Goal: Task Accomplishment & Management: Use online tool/utility

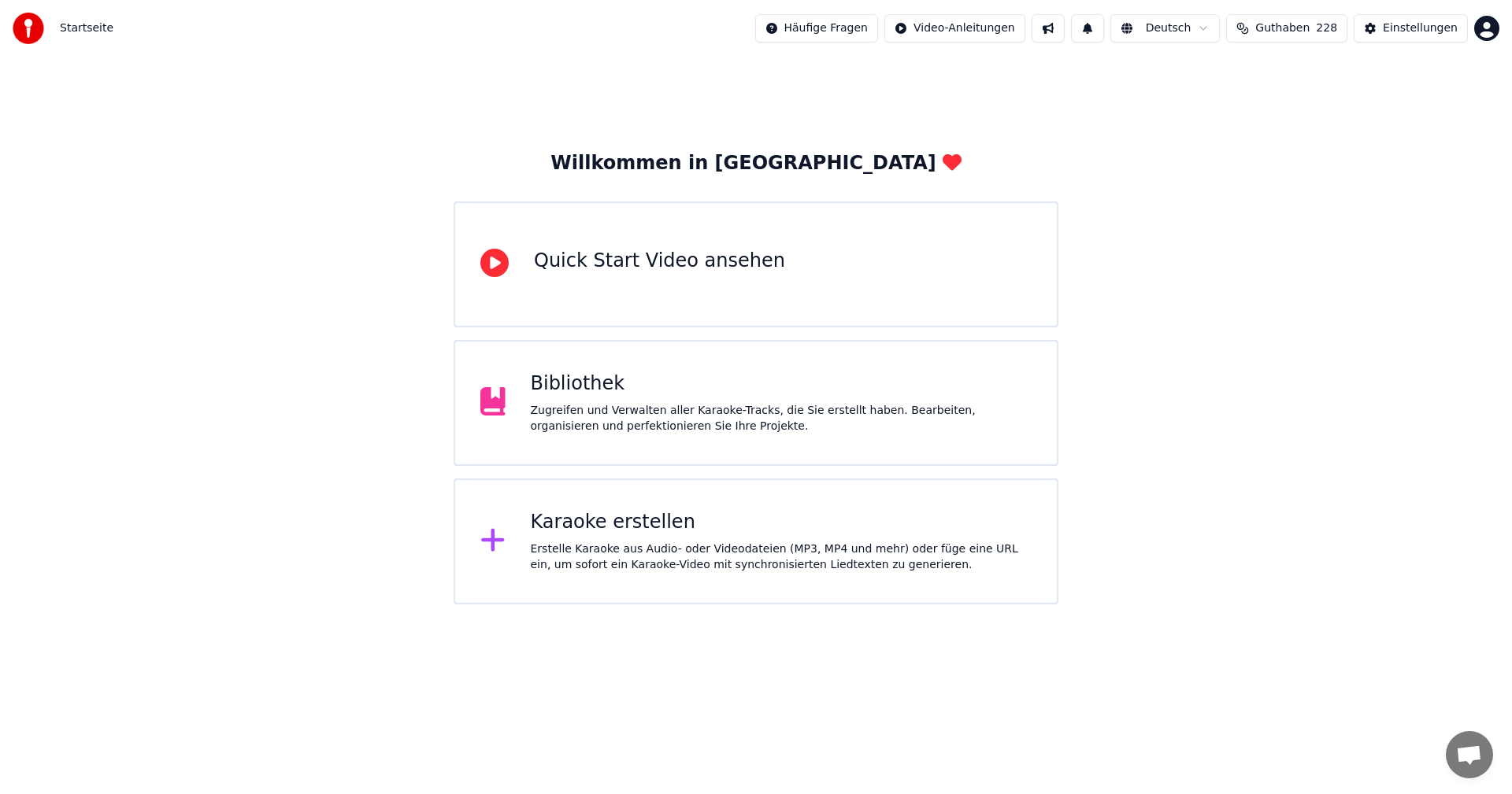
click at [607, 521] on div "Karaoke erstellen" at bounding box center [781, 522] width 501 height 25
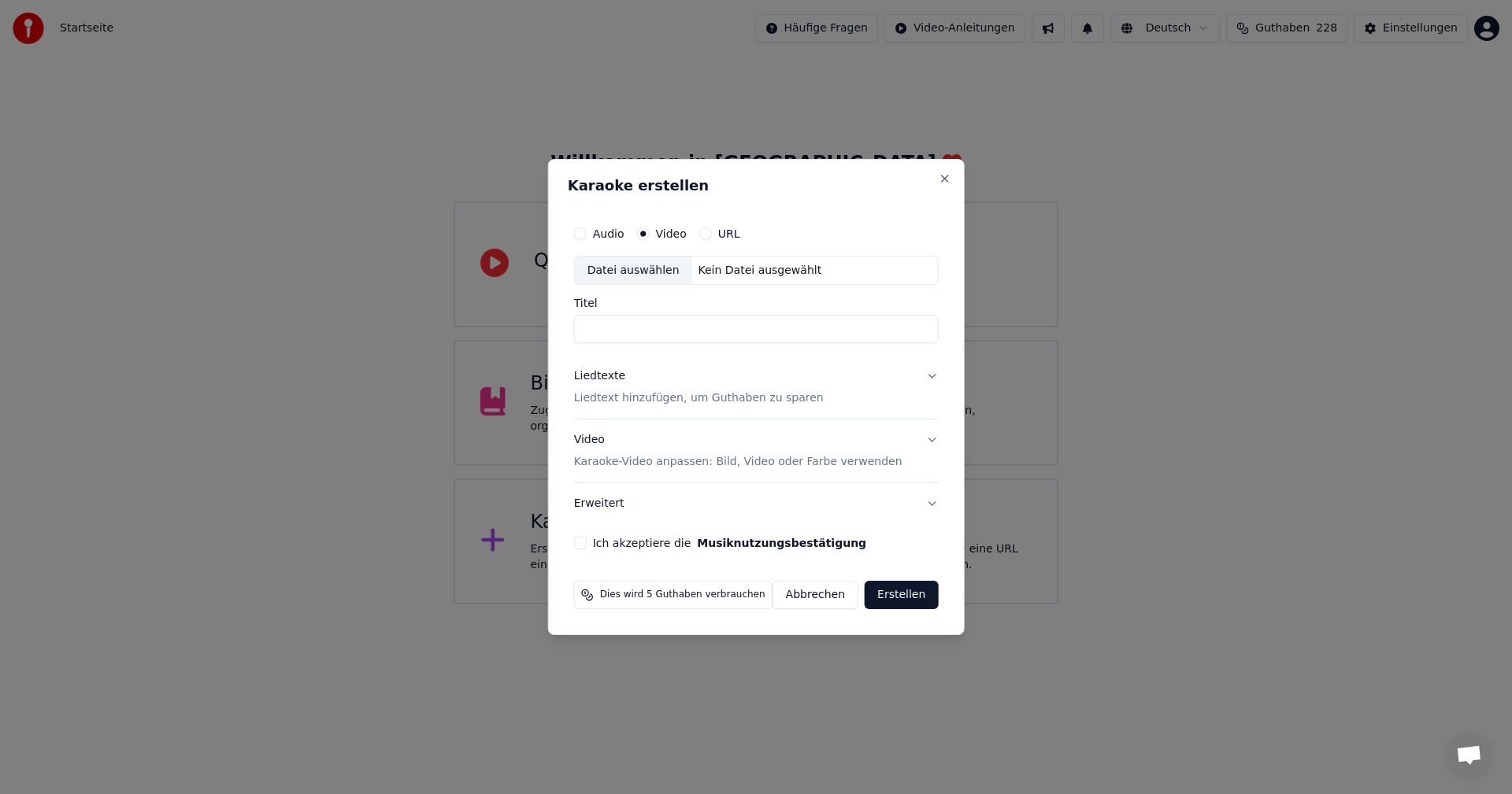
click at [583, 236] on button "Audio" at bounding box center [580, 233] width 13 height 13
click at [615, 264] on div "Datei auswählen" at bounding box center [633, 270] width 117 height 29
drag, startPoint x: 709, startPoint y: 335, endPoint x: 503, endPoint y: 347, distance: 206.3
click at [466, 337] on body "**********" at bounding box center [756, 302] width 1512 height 604
type input "**********"
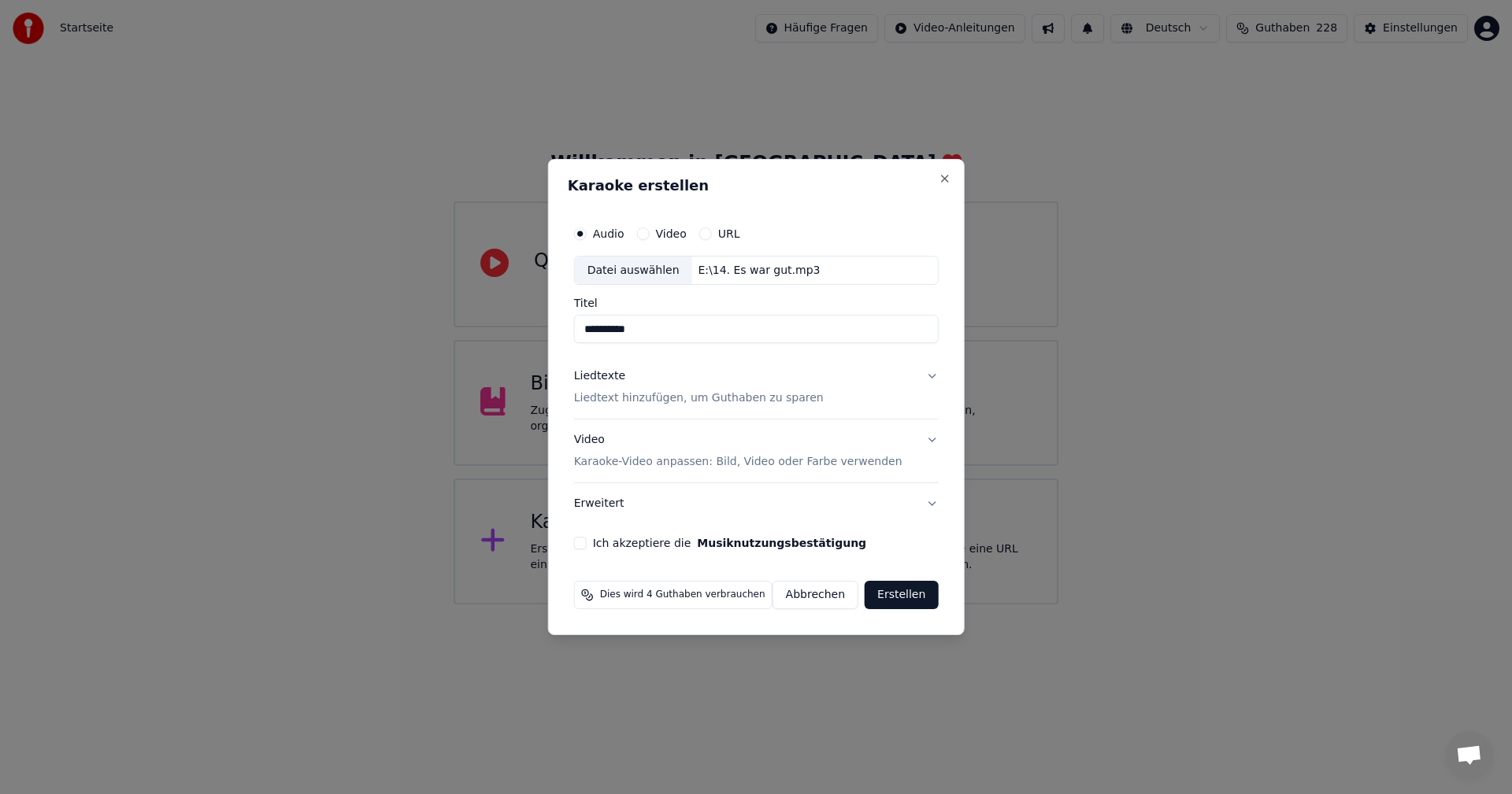
click at [931, 308] on div "**********" at bounding box center [756, 384] width 377 height 345
click at [593, 327] on input "**********" at bounding box center [756, 329] width 364 height 29
type input "**********"
click at [922, 439] on button "Video Karaoke-Video anpassen: Bild, Video oder Farbe verwenden" at bounding box center [756, 452] width 364 height 63
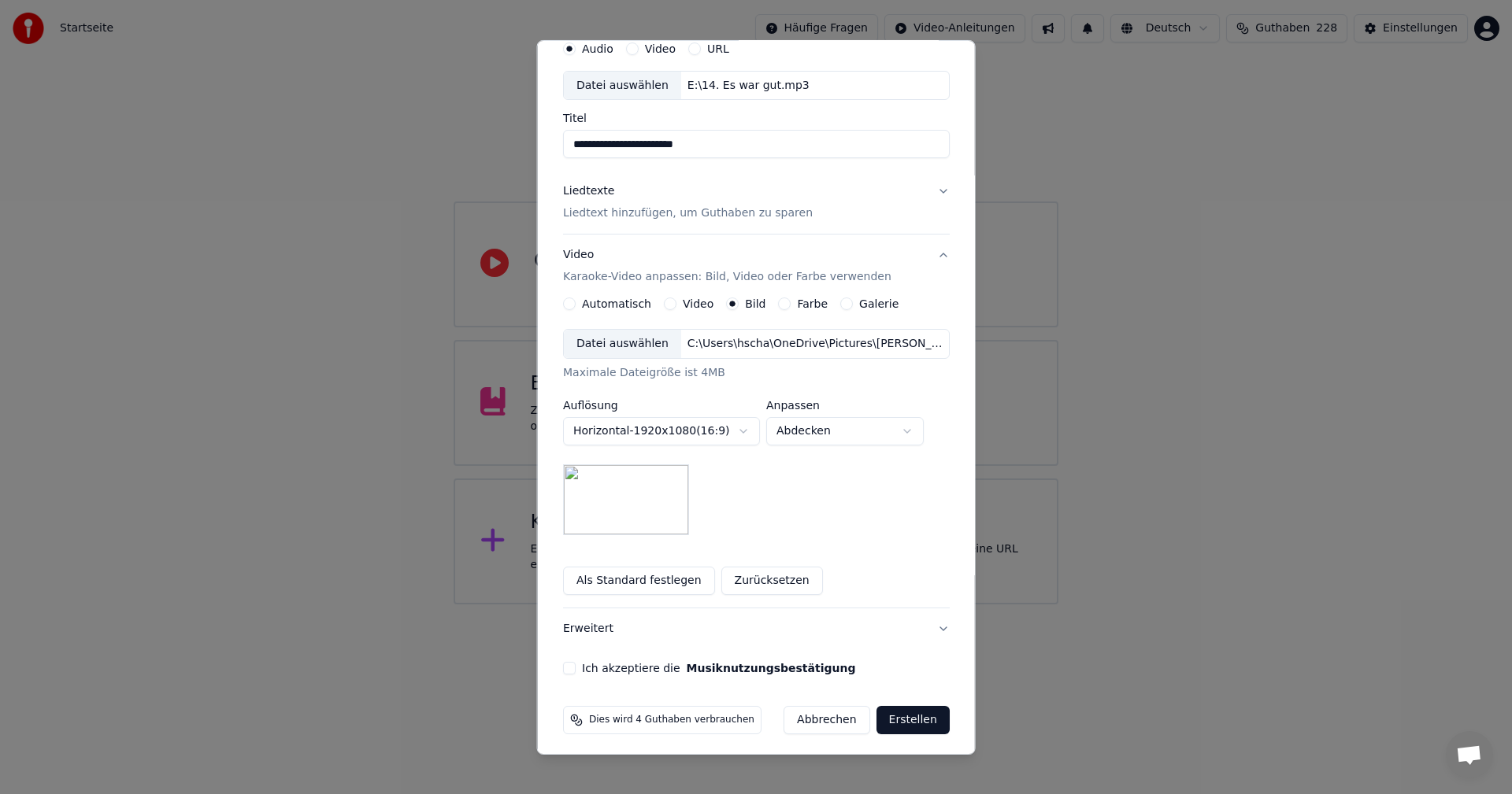
scroll to position [72, 0]
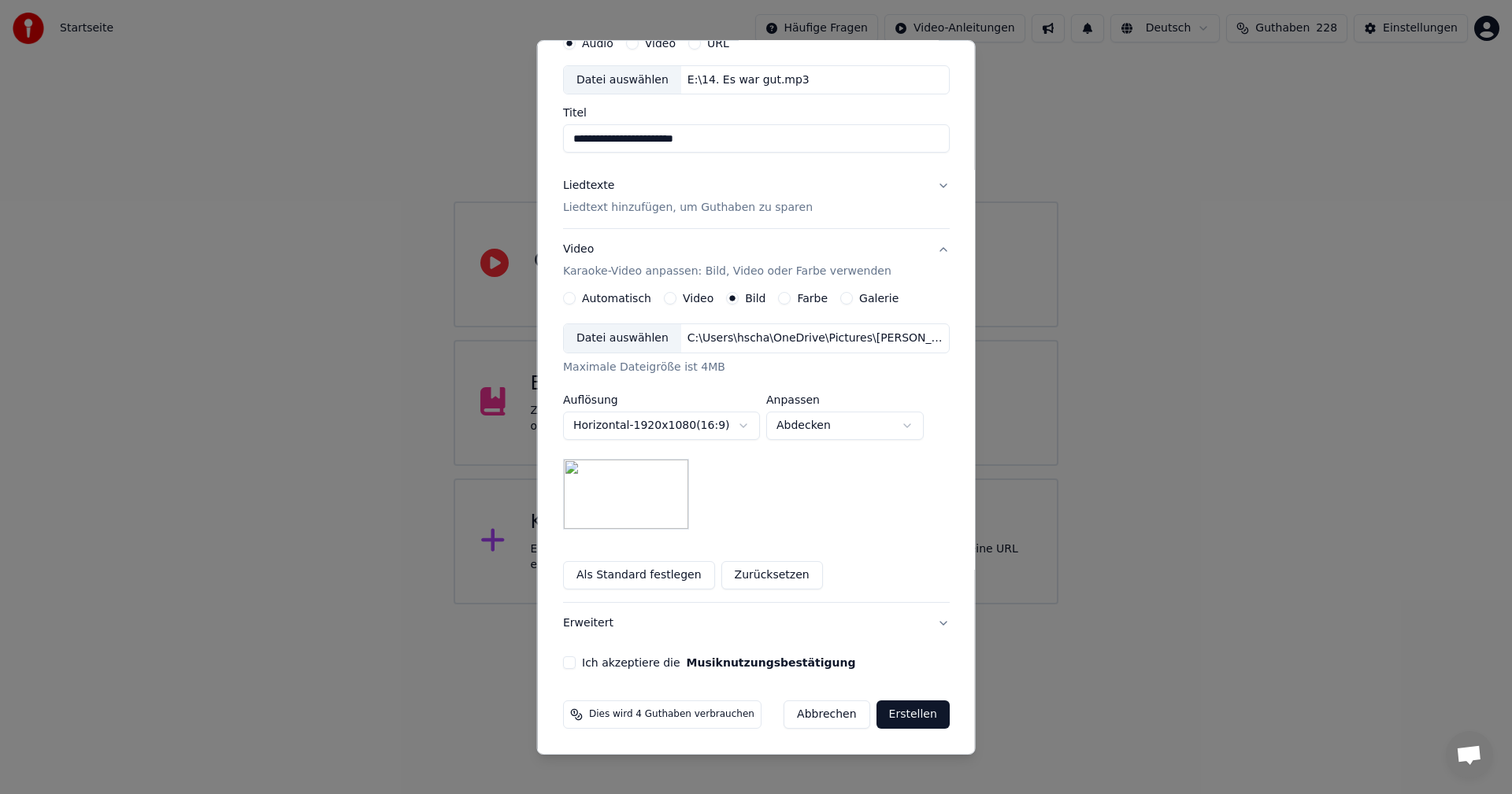
click at [566, 664] on button "Ich akzeptiere die Musiknutzungsbestätigung" at bounding box center [569, 662] width 13 height 13
click at [929, 186] on button "Liedtexte Liedtext hinzufügen, um Guthaben zu sparen" at bounding box center [756, 197] width 387 height 63
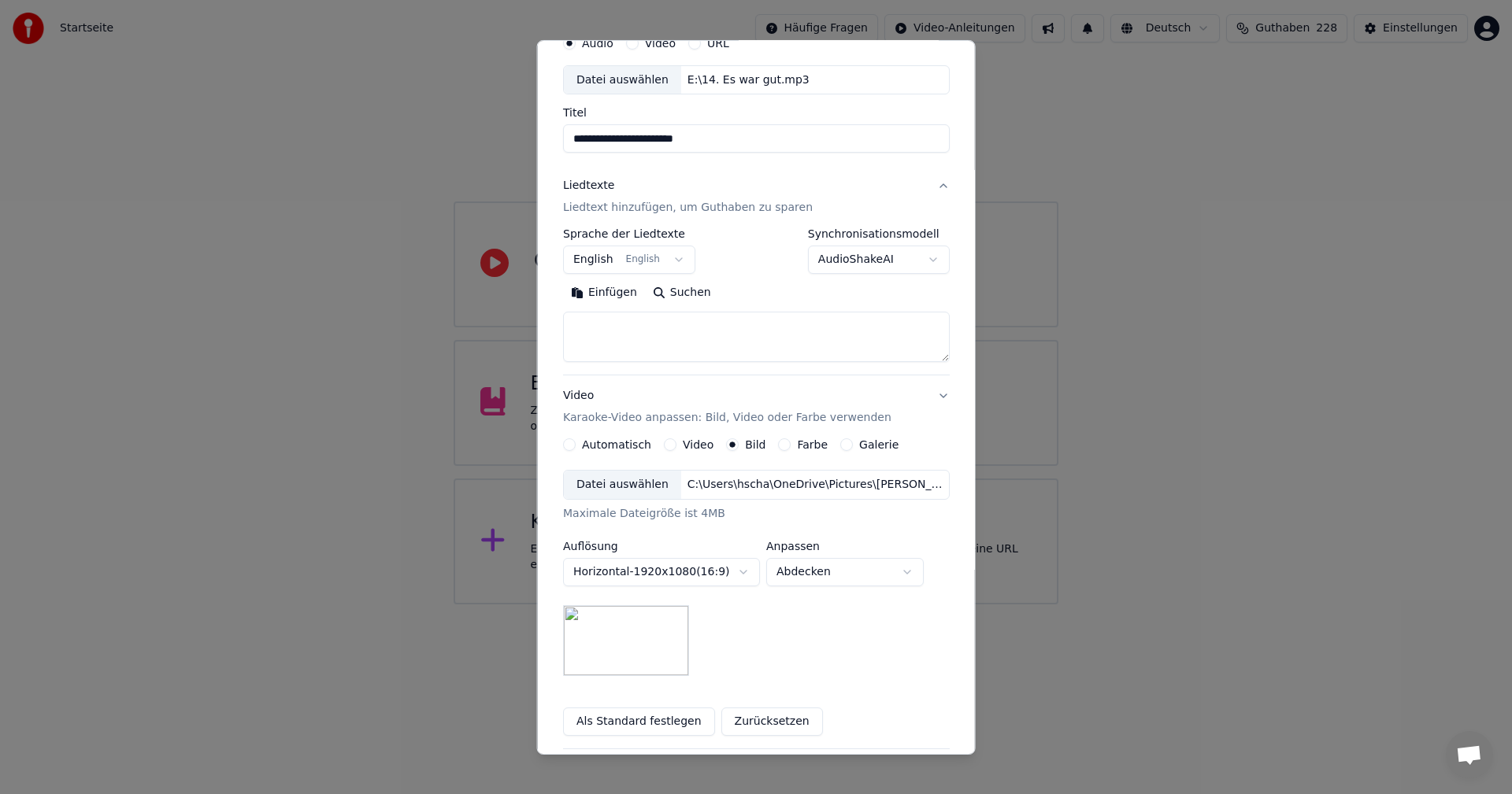
scroll to position [0, 0]
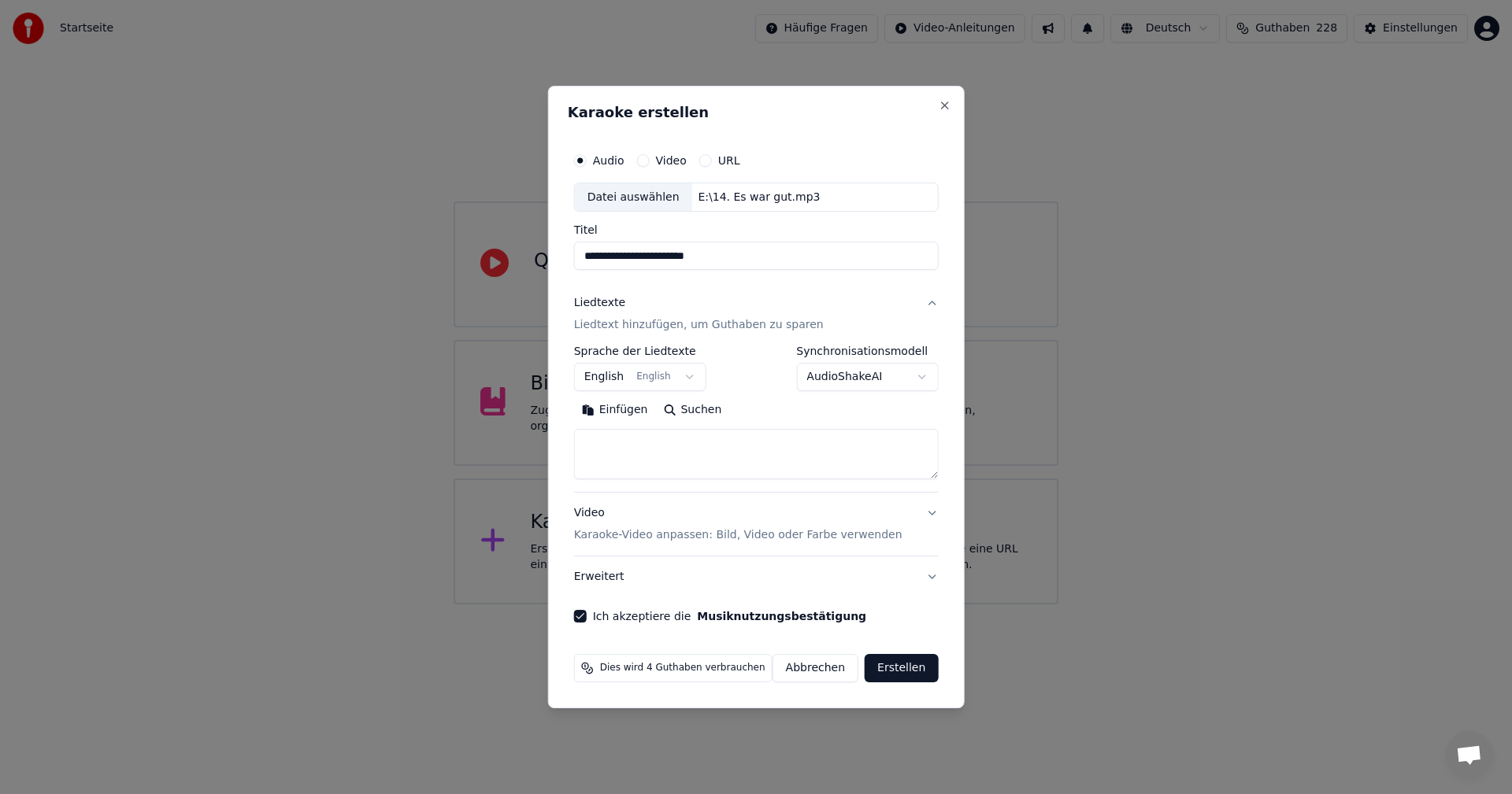
click at [690, 374] on body "**********" at bounding box center [756, 302] width 1512 height 604
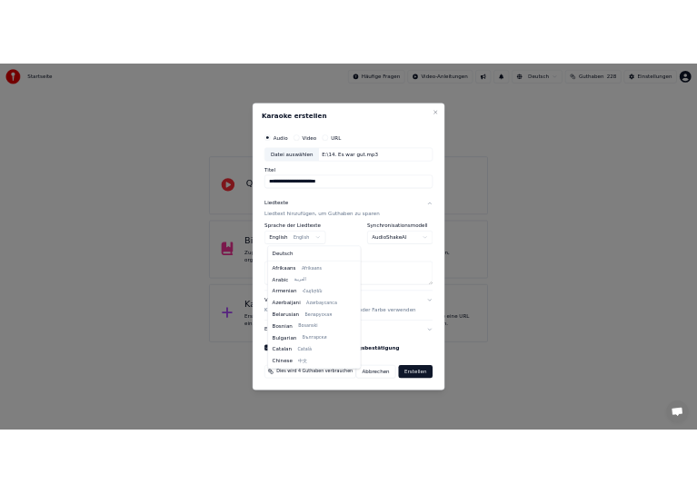
scroll to position [145, 0]
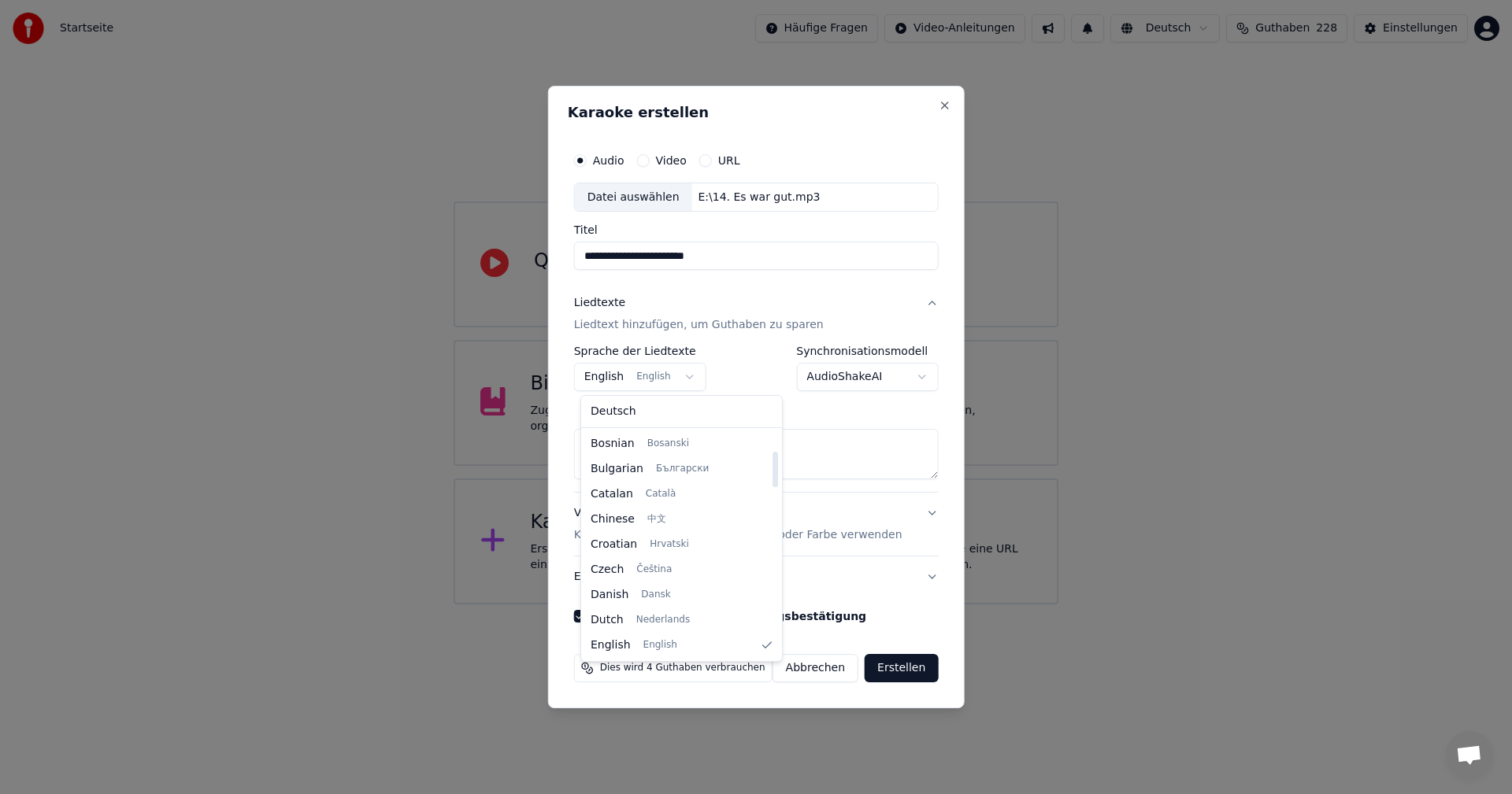
select select "**"
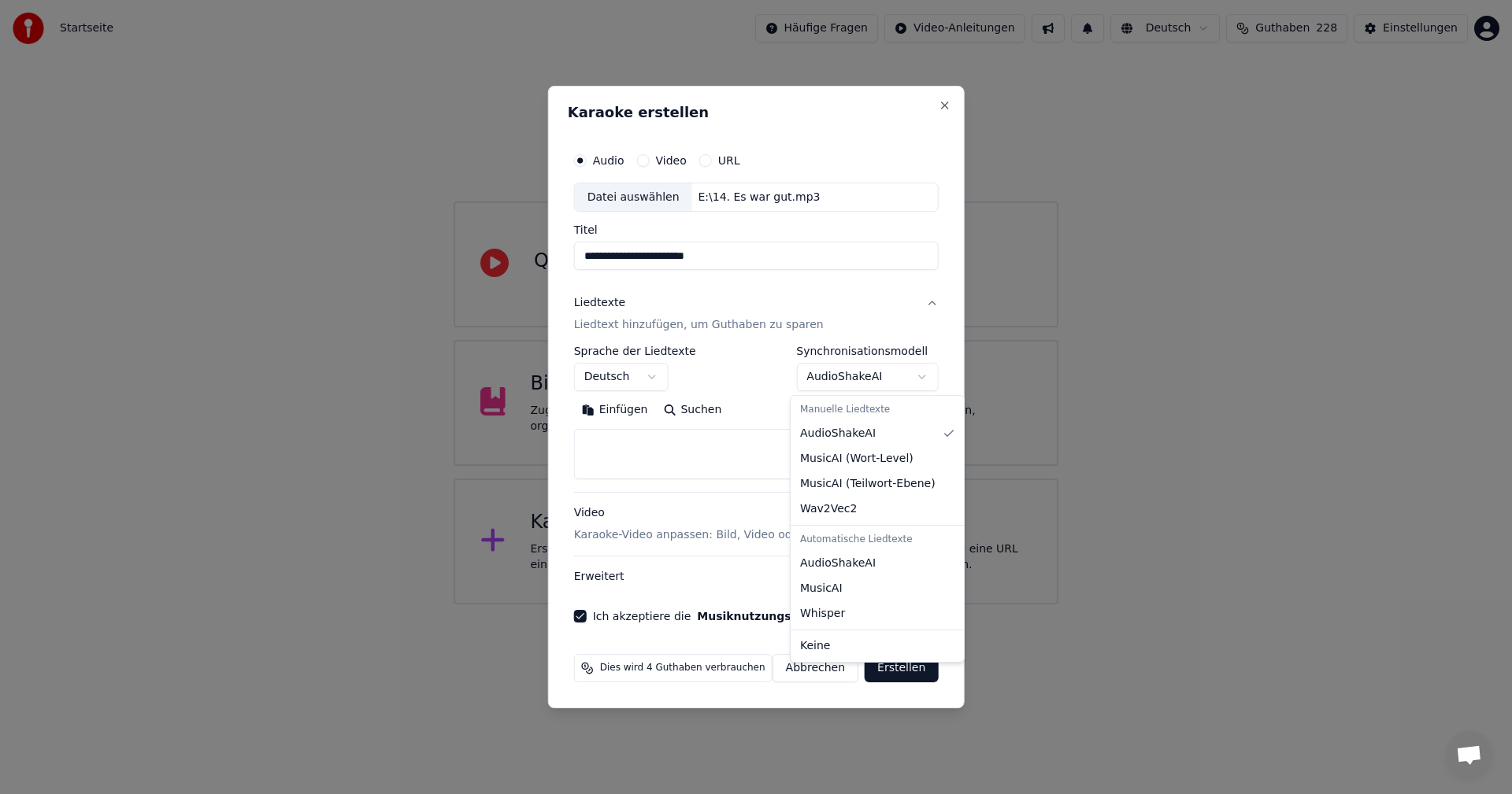
click at [910, 374] on body "**********" at bounding box center [756, 302] width 1512 height 604
select select "**********"
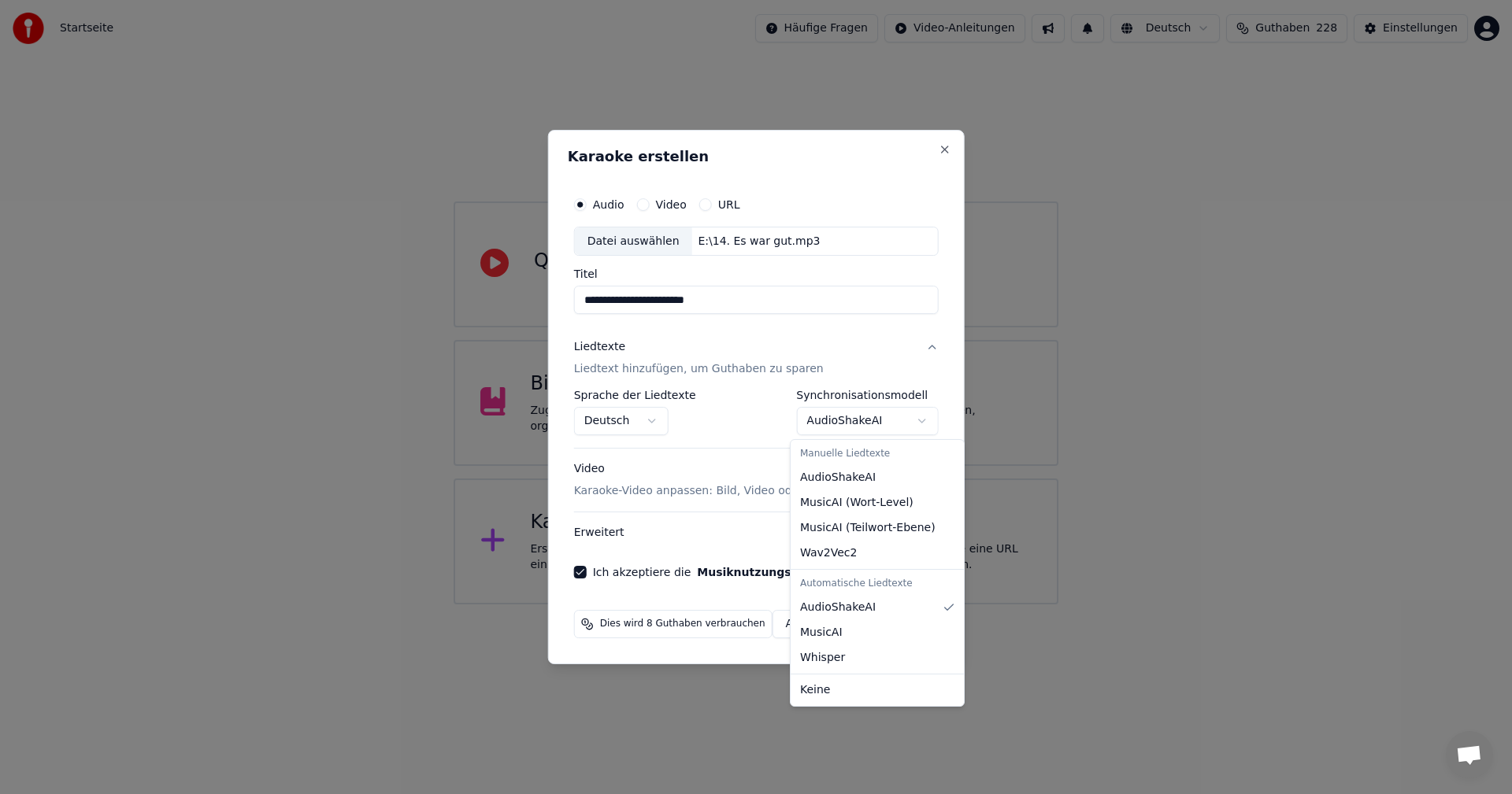
click at [915, 421] on body "**********" at bounding box center [756, 302] width 1512 height 604
click at [916, 419] on body "**********" at bounding box center [756, 302] width 1512 height 604
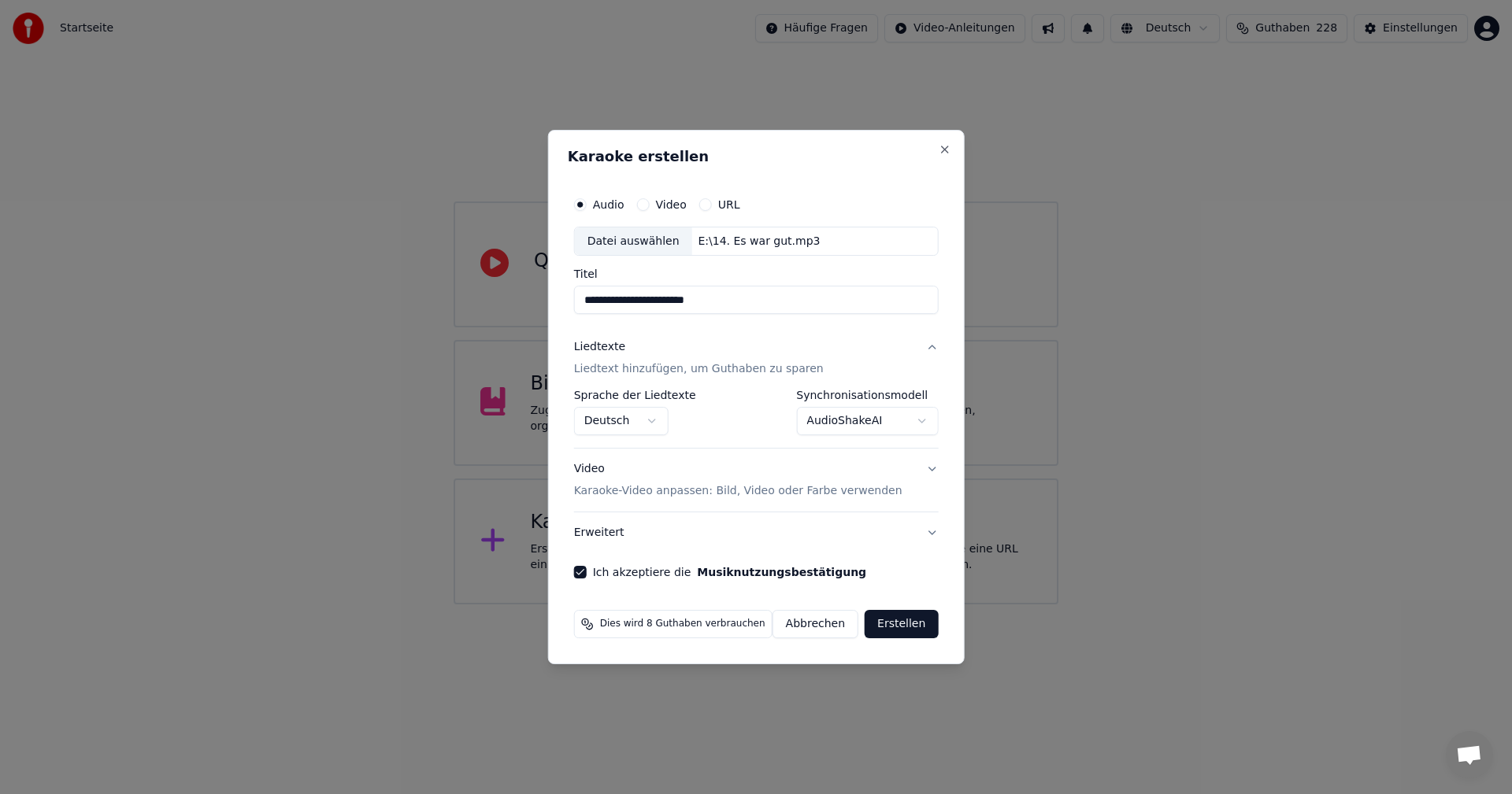
click at [898, 625] on button "Erstellen" at bounding box center [901, 624] width 73 height 29
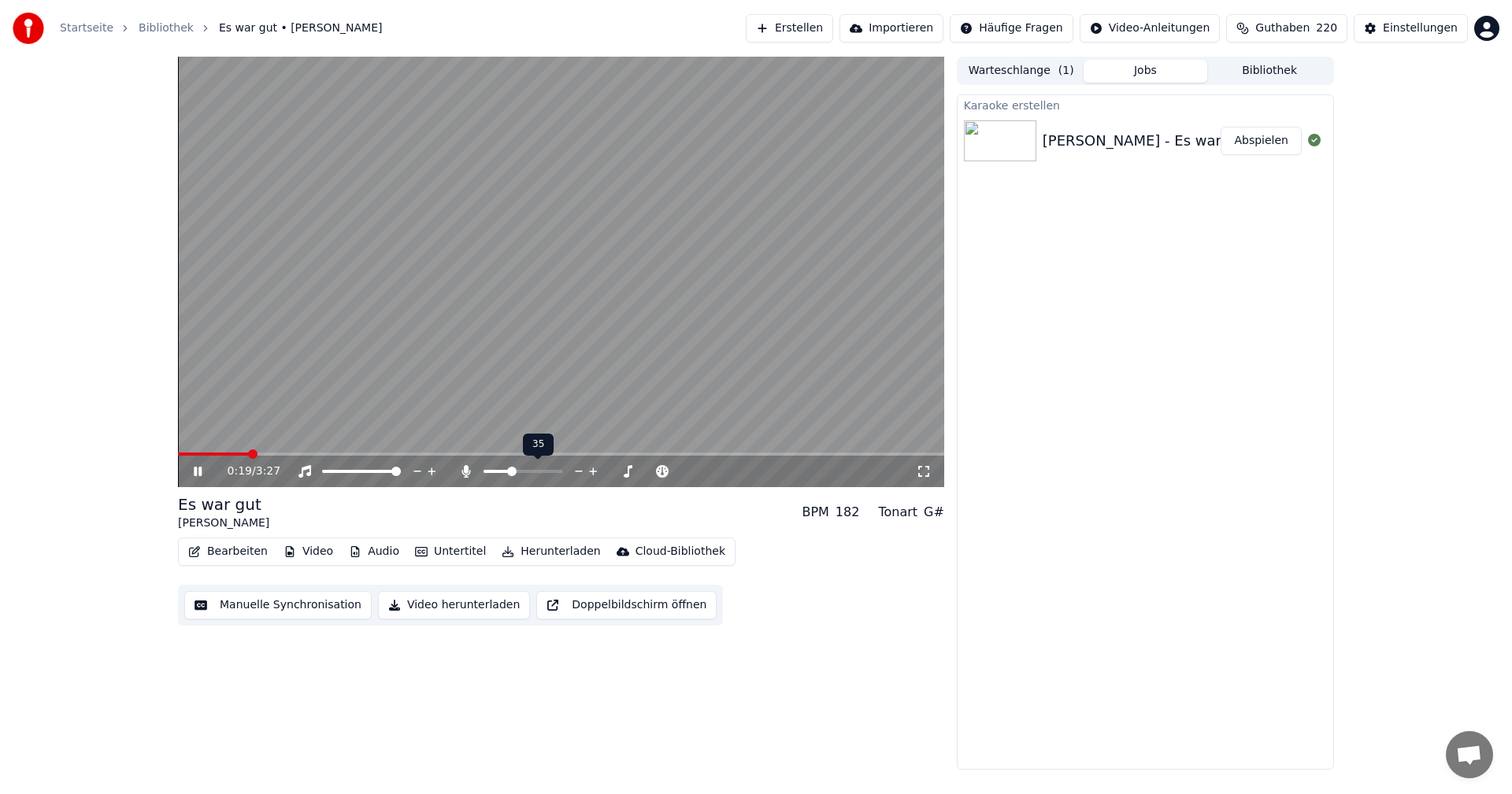
click at [511, 472] on span at bounding box center [512, 472] width 10 height 10
click at [198, 469] on icon at bounding box center [209, 472] width 37 height 13
click at [779, 298] on video at bounding box center [561, 271] width 766 height 431
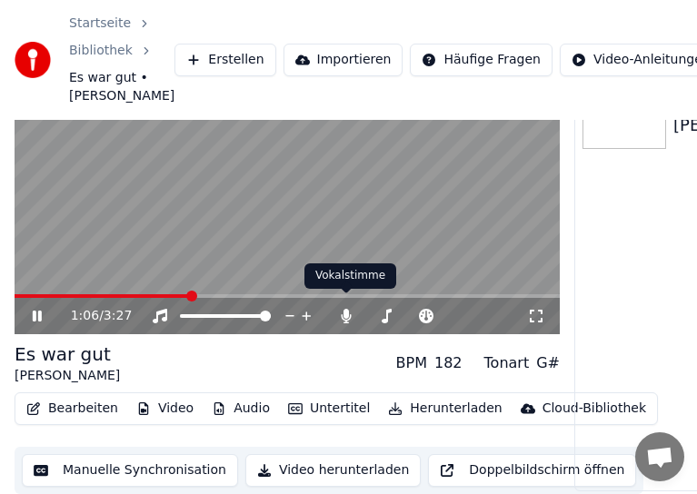
scroll to position [121, 0]
click at [35, 311] on icon at bounding box center [37, 316] width 9 height 11
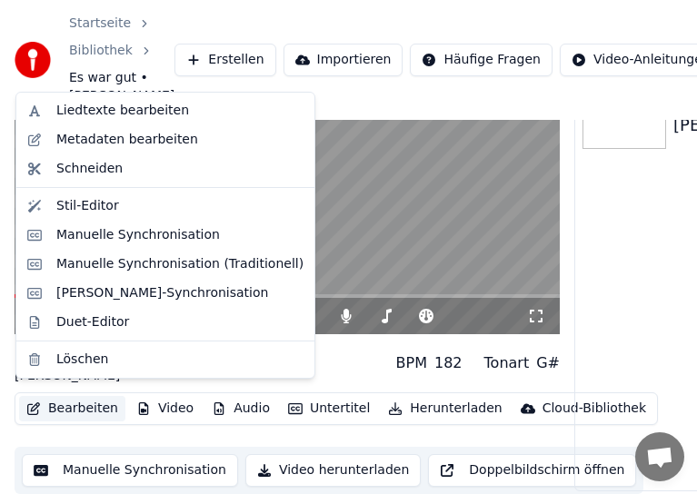
click at [77, 398] on button "Bearbeiten" at bounding box center [72, 408] width 106 height 25
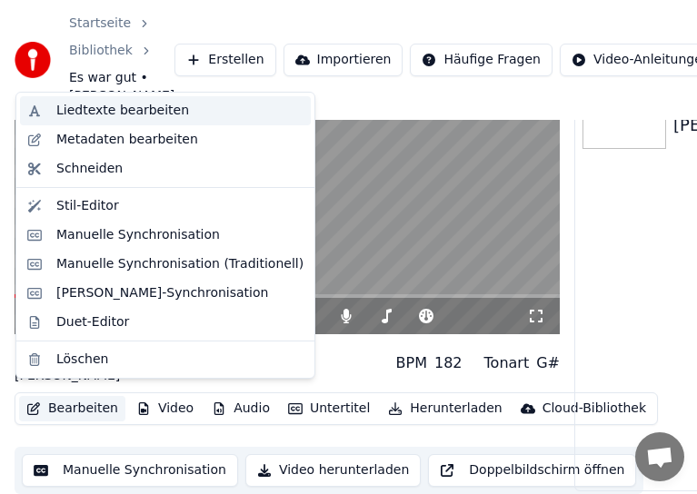
click at [95, 104] on div "Liedtexte bearbeiten" at bounding box center [122, 111] width 133 height 18
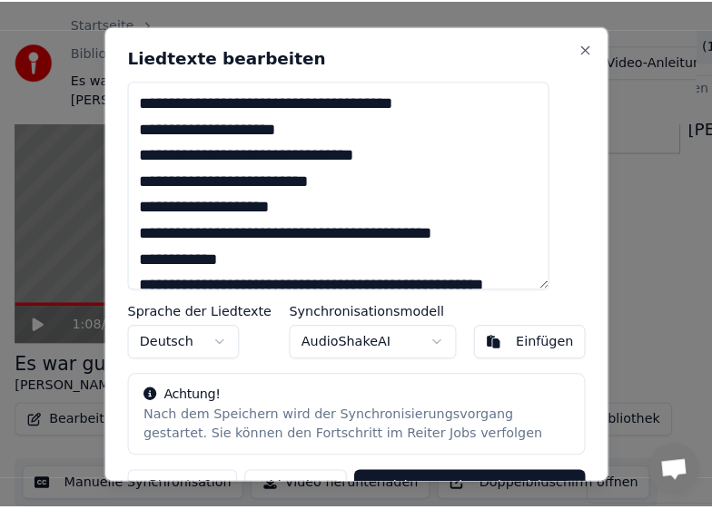
scroll to position [105, 0]
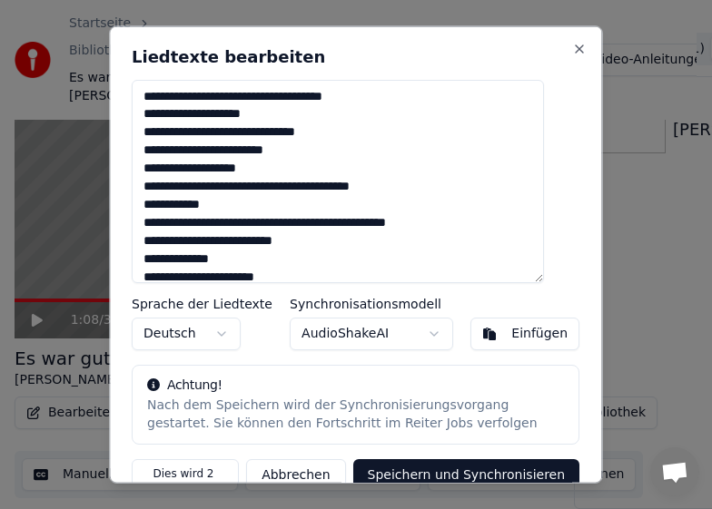
drag, startPoint x: 162, startPoint y: 114, endPoint x: 106, endPoint y: 133, distance: 58.6
click at [124, 113] on div "Liedtexte bearbeiten Sprache der Liedtexte Deutsch Synchronisationsmodell Audio…" at bounding box center [355, 254] width 493 height 459
drag, startPoint x: 162, startPoint y: 132, endPoint x: 5, endPoint y: 147, distance: 157.0
click at [19, 144] on body "Startseite Bibliothek Es war gut • [PERSON_NAME] Erstellen Importieren Häufige …" at bounding box center [348, 167] width 697 height 509
click at [180, 131] on textarea at bounding box center [338, 180] width 412 height 203
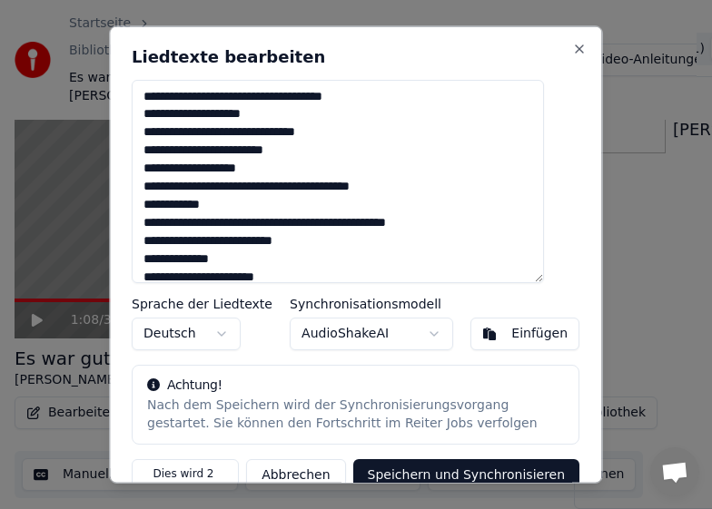
drag, startPoint x: 163, startPoint y: 131, endPoint x: 150, endPoint y: 132, distance: 12.7
click at [150, 132] on textarea at bounding box center [338, 180] width 412 height 203
click at [154, 150] on textarea at bounding box center [338, 180] width 412 height 203
drag, startPoint x: 162, startPoint y: 171, endPoint x: 146, endPoint y: 172, distance: 15.5
click at [146, 172] on textarea at bounding box center [338, 180] width 412 height 203
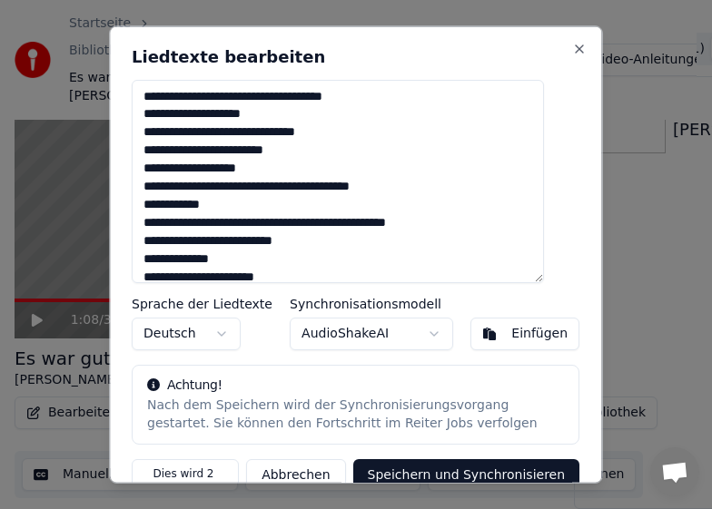
drag, startPoint x: 174, startPoint y: 167, endPoint x: 193, endPoint y: 168, distance: 18.2
click at [193, 168] on textarea at bounding box center [338, 180] width 412 height 203
drag, startPoint x: 201, startPoint y: 186, endPoint x: 150, endPoint y: 195, distance: 51.7
click at [149, 183] on textarea at bounding box center [338, 180] width 412 height 203
click at [371, 191] on textarea at bounding box center [338, 180] width 412 height 203
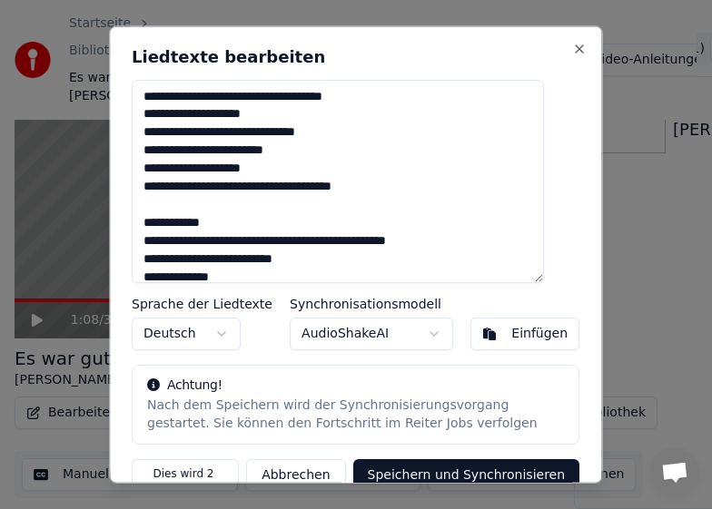
click at [447, 242] on textarea at bounding box center [338, 180] width 412 height 203
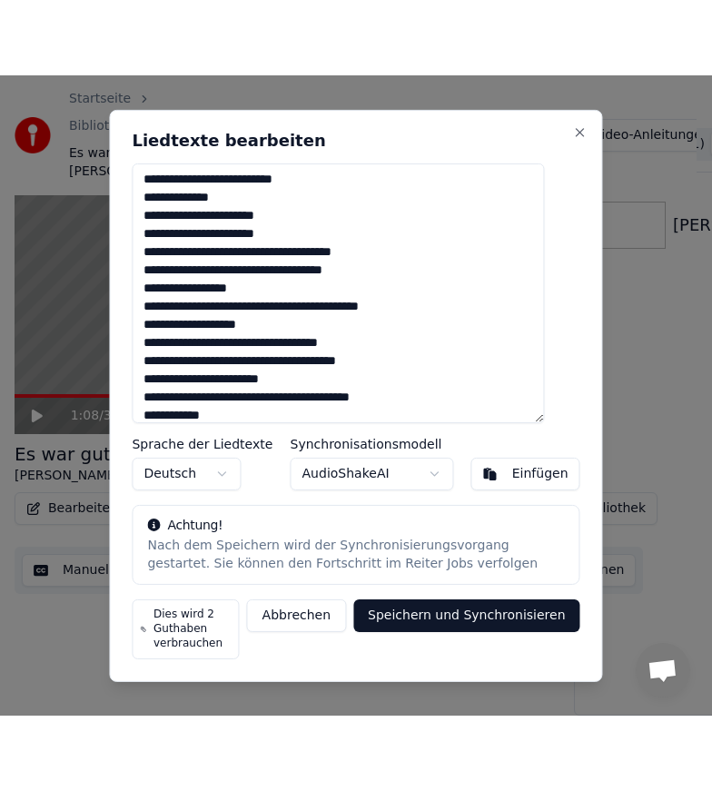
scroll to position [63, 0]
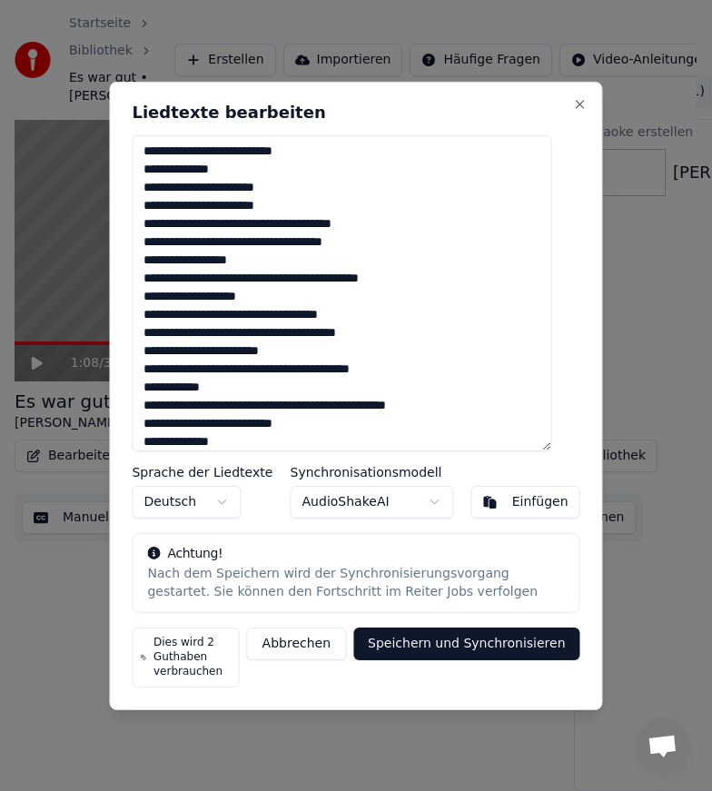
drag, startPoint x: 179, startPoint y: 189, endPoint x: 122, endPoint y: 188, distance: 57.2
click at [122, 188] on body "Startseite Bibliothek Es war gut • [PERSON_NAME] Erstellen Importieren Häufige …" at bounding box center [348, 351] width 697 height 791
type textarea "**********"
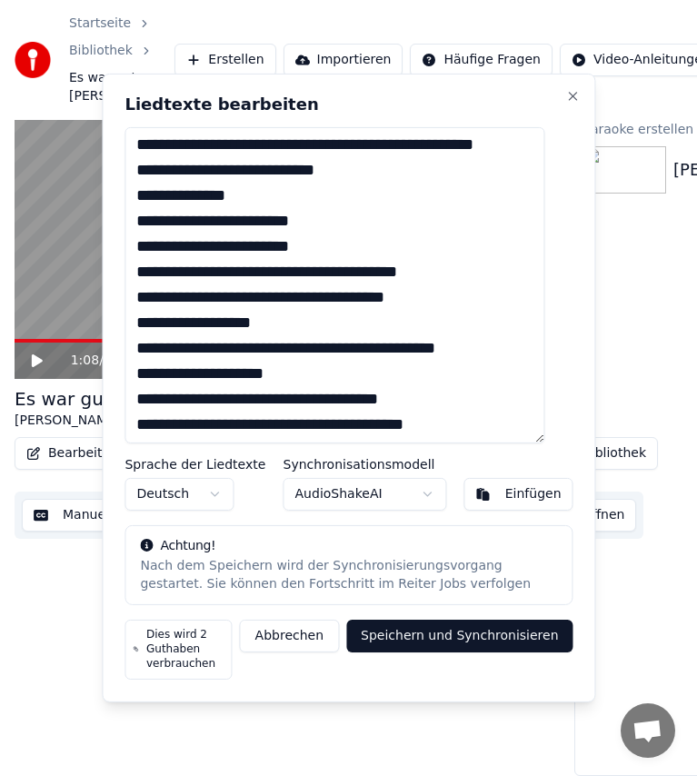
drag, startPoint x: 122, startPoint y: 188, endPoint x: 138, endPoint y: 188, distance: 16.3
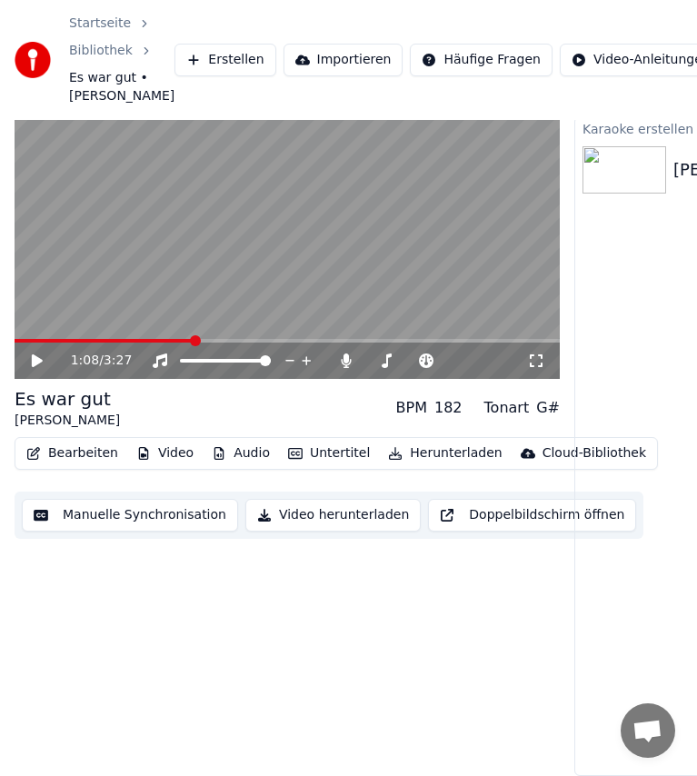
click at [94, 454] on button "Bearbeiten" at bounding box center [72, 452] width 106 height 25
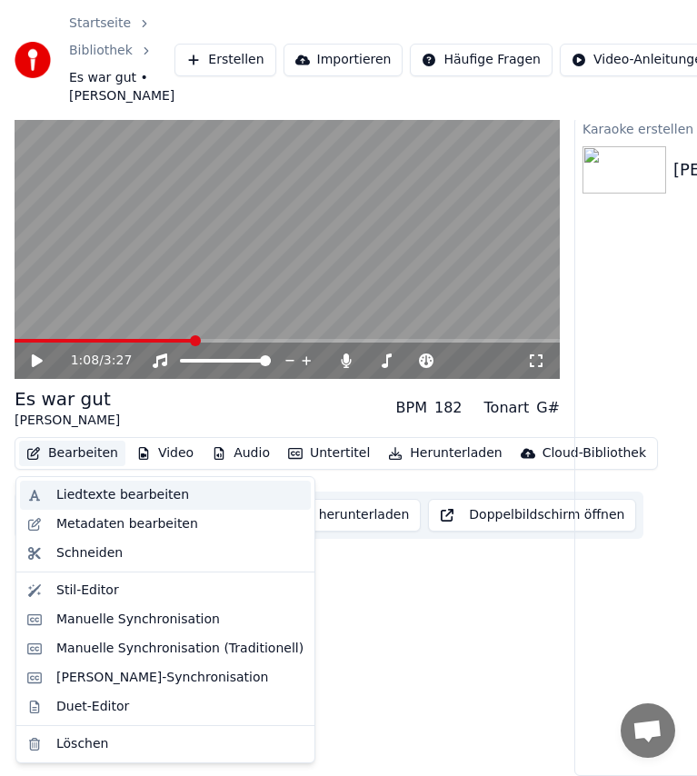
click at [85, 499] on div "Liedtexte bearbeiten" at bounding box center [122, 495] width 133 height 18
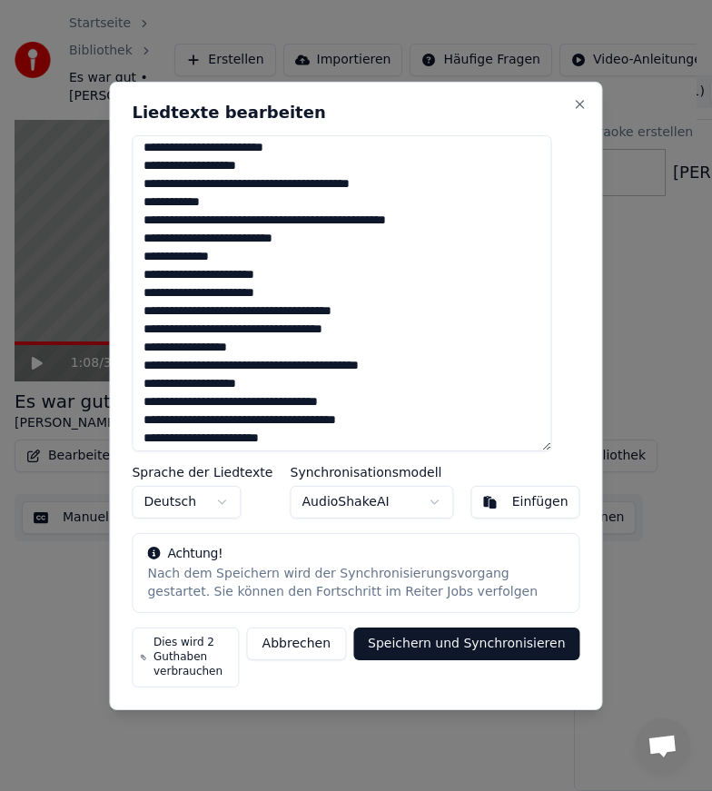
scroll to position [0, 0]
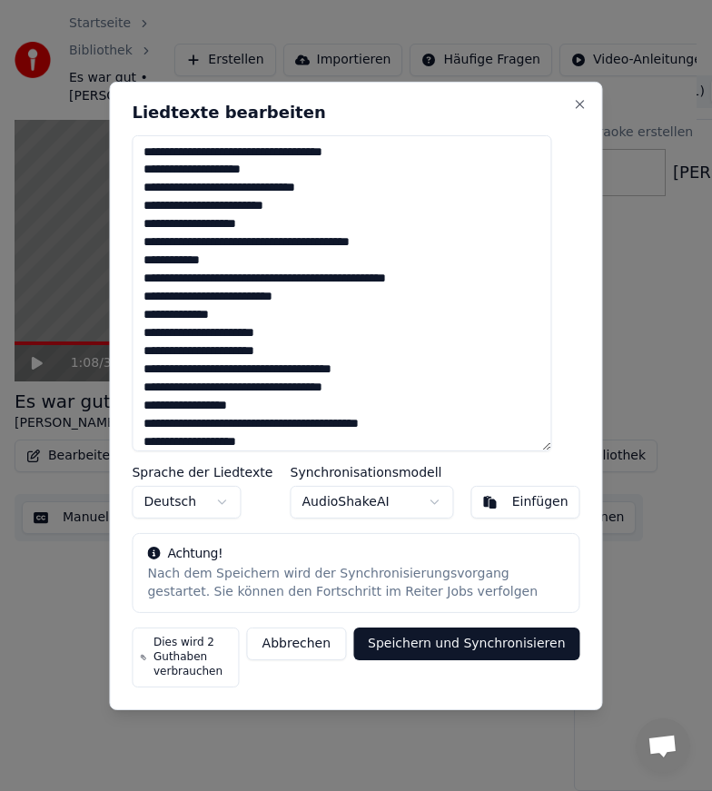
drag, startPoint x: 166, startPoint y: 169, endPoint x: 147, endPoint y: 168, distance: 19.1
click at [147, 168] on textarea at bounding box center [342, 292] width 420 height 316
drag, startPoint x: 167, startPoint y: 184, endPoint x: 157, endPoint y: 184, distance: 10.0
click at [157, 184] on textarea at bounding box center [342, 292] width 420 height 316
drag, startPoint x: 166, startPoint y: 207, endPoint x: 154, endPoint y: 207, distance: 11.8
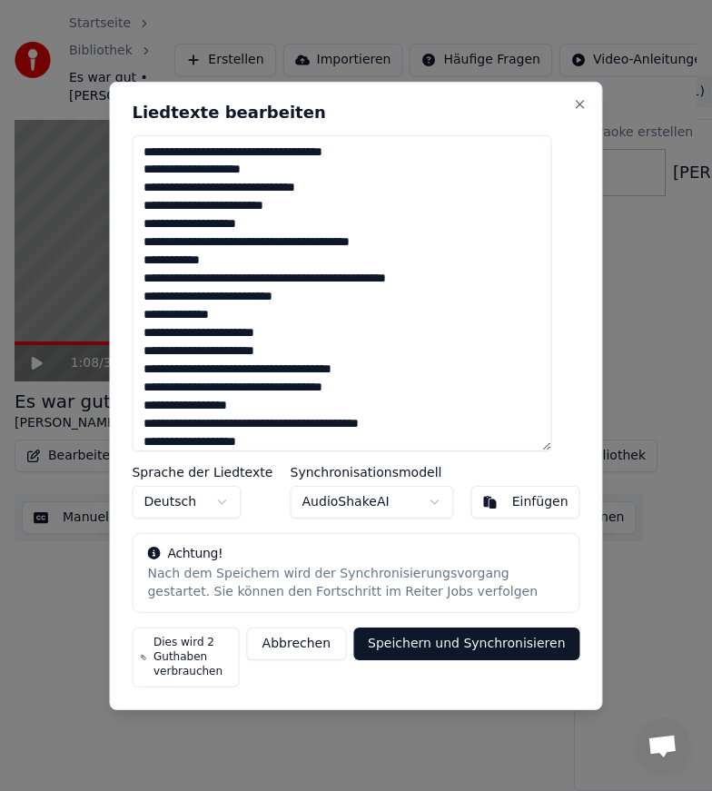
click at [154, 207] on textarea at bounding box center [342, 292] width 420 height 316
click at [182, 222] on textarea at bounding box center [342, 292] width 420 height 316
drag, startPoint x: 168, startPoint y: 222, endPoint x: 148, endPoint y: 222, distance: 20.0
click at [148, 222] on textarea at bounding box center [342, 292] width 420 height 316
drag, startPoint x: 179, startPoint y: 222, endPoint x: 198, endPoint y: 224, distance: 19.3
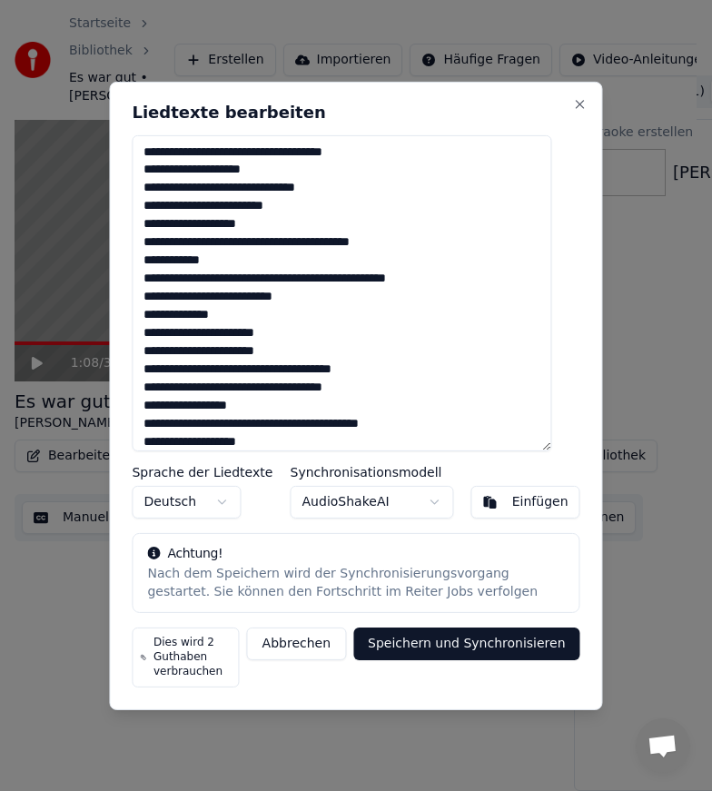
click at [198, 224] on textarea at bounding box center [342, 292] width 420 height 316
drag, startPoint x: 204, startPoint y: 243, endPoint x: 156, endPoint y: 242, distance: 48.1
click at [156, 242] on textarea at bounding box center [342, 292] width 420 height 316
click at [374, 246] on textarea at bounding box center [342, 292] width 420 height 316
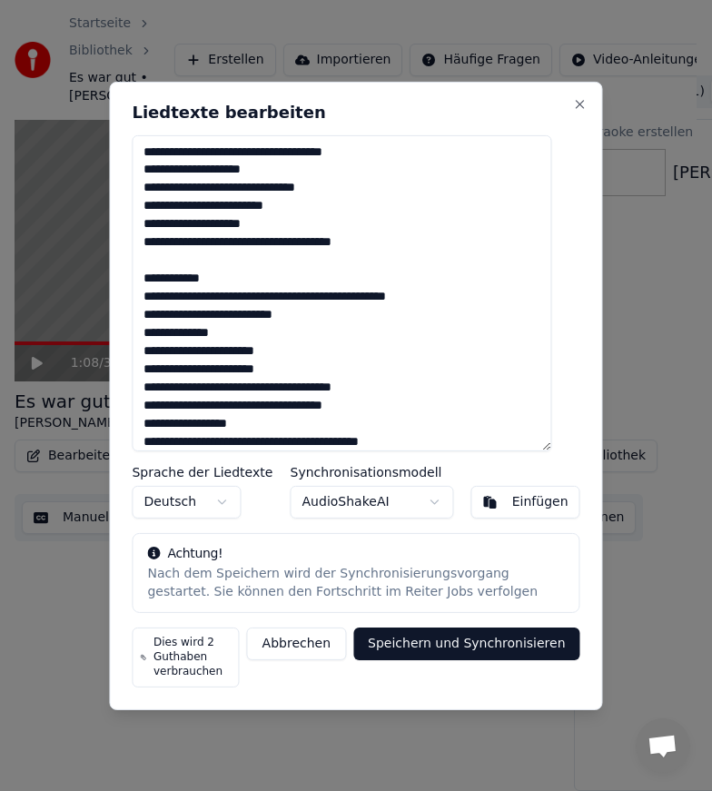
click at [451, 295] on textarea at bounding box center [342, 292] width 420 height 316
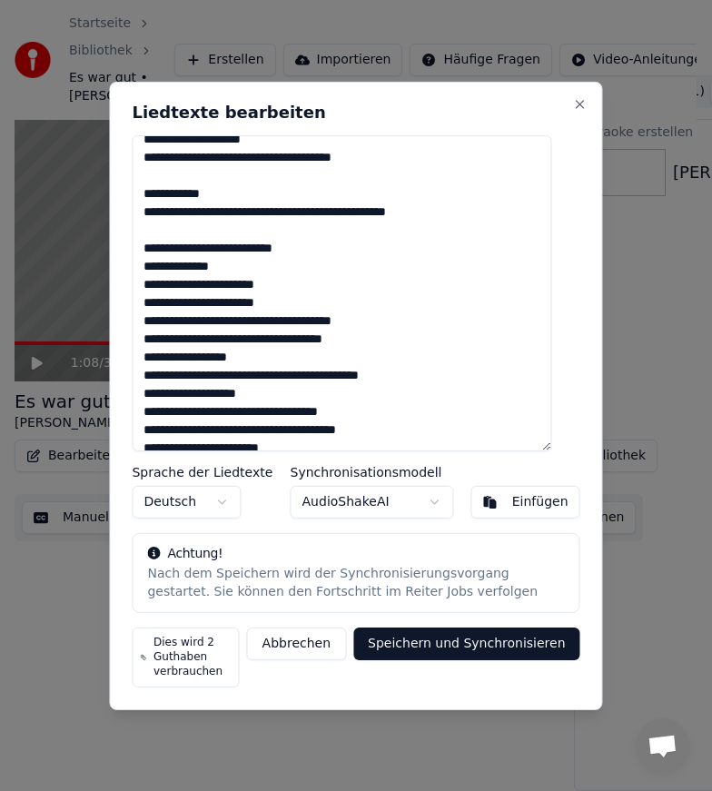
scroll to position [91, 0]
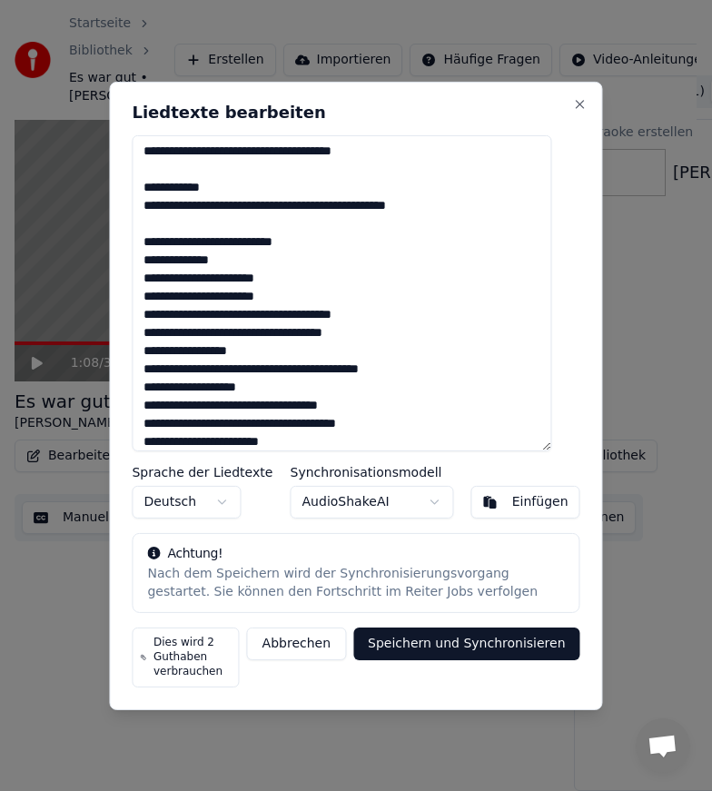
drag, startPoint x: 161, startPoint y: 261, endPoint x: 152, endPoint y: 259, distance: 9.3
click at [152, 259] on textarea at bounding box center [342, 292] width 420 height 316
click at [251, 280] on textarea at bounding box center [342, 292] width 420 height 316
drag, startPoint x: 183, startPoint y: 275, endPoint x: 113, endPoint y: 272, distance: 70.0
click at [113, 272] on body "Startseite Bibliothek Es war gut • [PERSON_NAME] Erstellen Importieren Häufige …" at bounding box center [348, 351] width 697 height 791
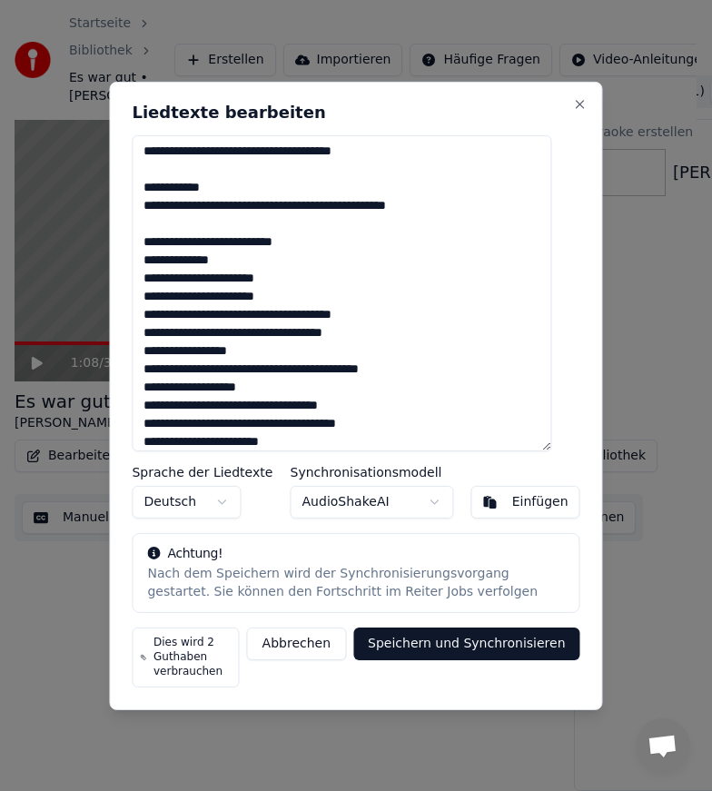
click at [183, 292] on textarea at bounding box center [342, 292] width 420 height 316
drag, startPoint x: 182, startPoint y: 280, endPoint x: 150, endPoint y: 276, distance: 32.0
click at [150, 276] on textarea at bounding box center [342, 292] width 420 height 316
click at [315, 277] on textarea at bounding box center [342, 292] width 420 height 316
click at [153, 292] on textarea at bounding box center [342, 292] width 420 height 316
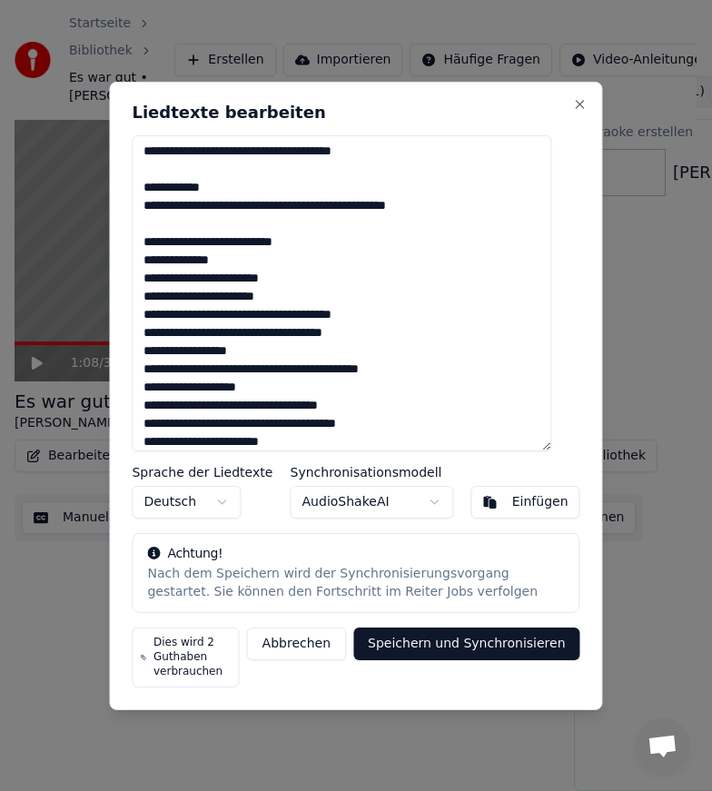
click at [247, 292] on textarea at bounding box center [342, 292] width 420 height 316
drag, startPoint x: 251, startPoint y: 299, endPoint x: 265, endPoint y: 302, distance: 15.0
click at [265, 302] on textarea at bounding box center [342, 292] width 420 height 316
drag, startPoint x: 258, startPoint y: 295, endPoint x: 249, endPoint y: 293, distance: 9.3
click at [249, 293] on textarea at bounding box center [342, 292] width 420 height 316
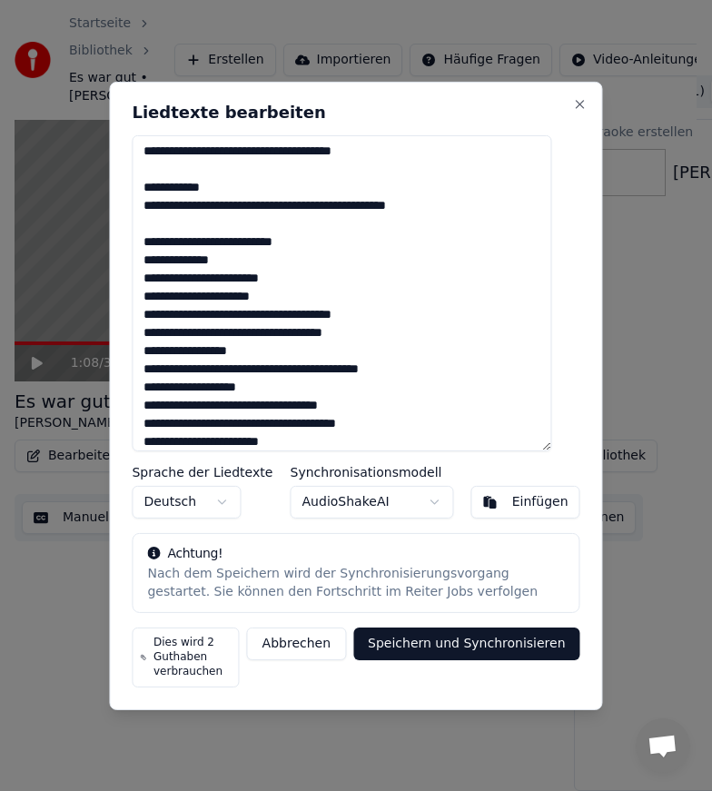
click at [292, 338] on textarea at bounding box center [342, 292] width 420 height 316
click at [158, 311] on textarea at bounding box center [342, 292] width 420 height 316
drag, startPoint x: 218, startPoint y: 333, endPoint x: 160, endPoint y: 332, distance: 58.1
click at [160, 332] on textarea at bounding box center [342, 292] width 420 height 316
click at [157, 329] on textarea at bounding box center [342, 292] width 420 height 316
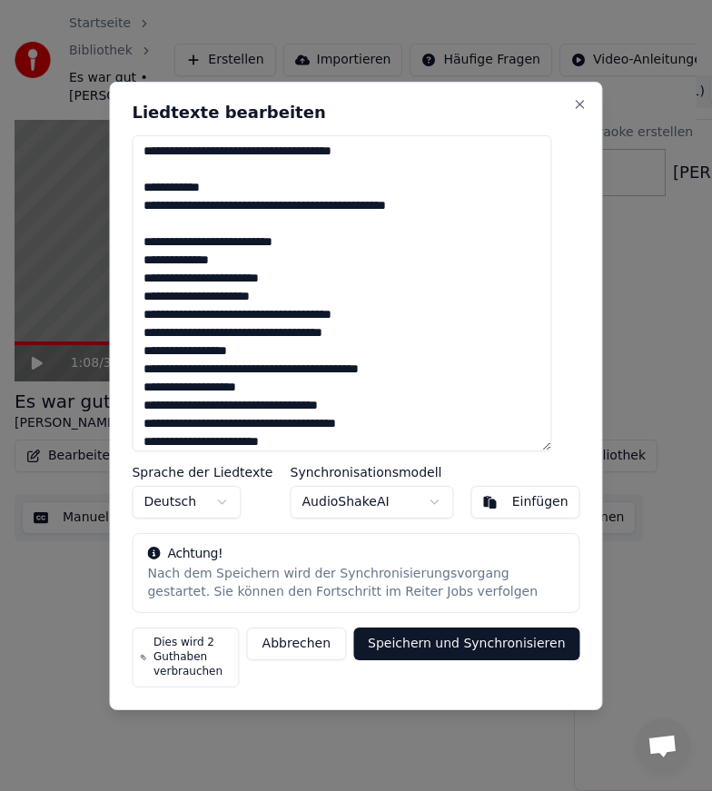
click at [221, 331] on textarea at bounding box center [342, 292] width 420 height 316
click at [282, 354] on textarea at bounding box center [342, 292] width 420 height 316
click at [158, 348] on textarea at bounding box center [342, 292] width 420 height 316
click at [369, 356] on textarea at bounding box center [342, 292] width 420 height 316
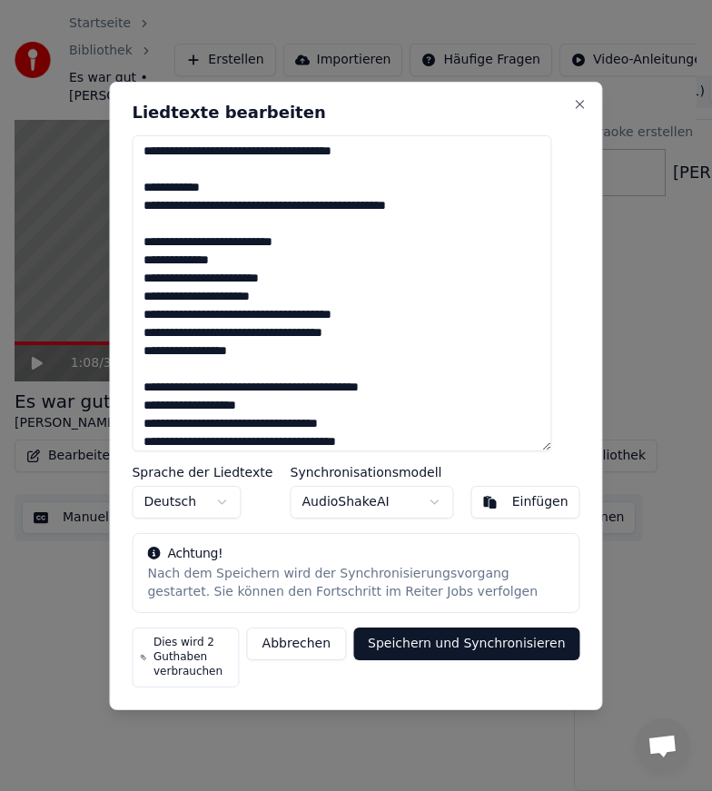
click at [361, 390] on textarea at bounding box center [342, 292] width 420 height 316
click at [161, 402] on textarea at bounding box center [342, 292] width 420 height 316
click at [161, 420] on textarea at bounding box center [342, 292] width 420 height 316
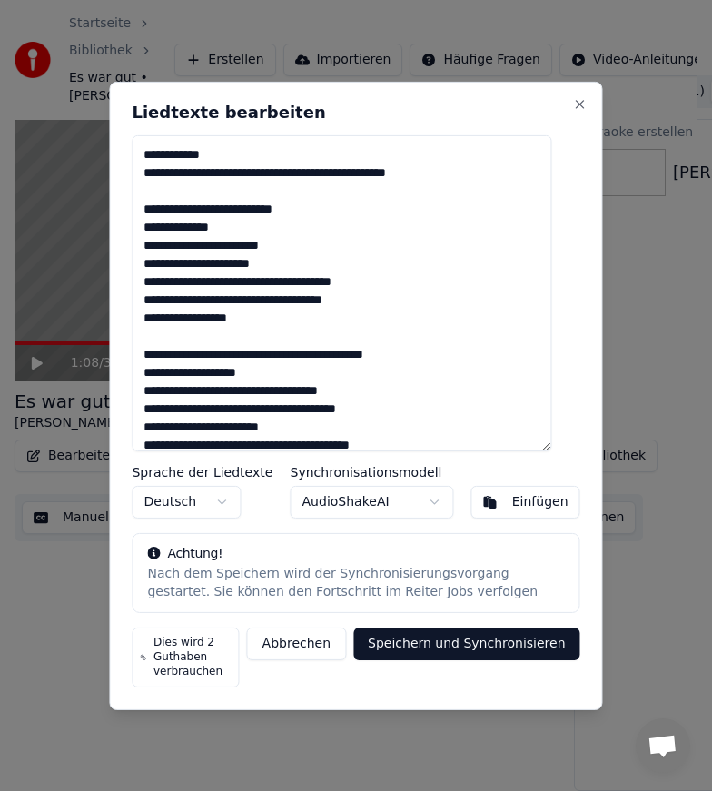
scroll to position [182, 0]
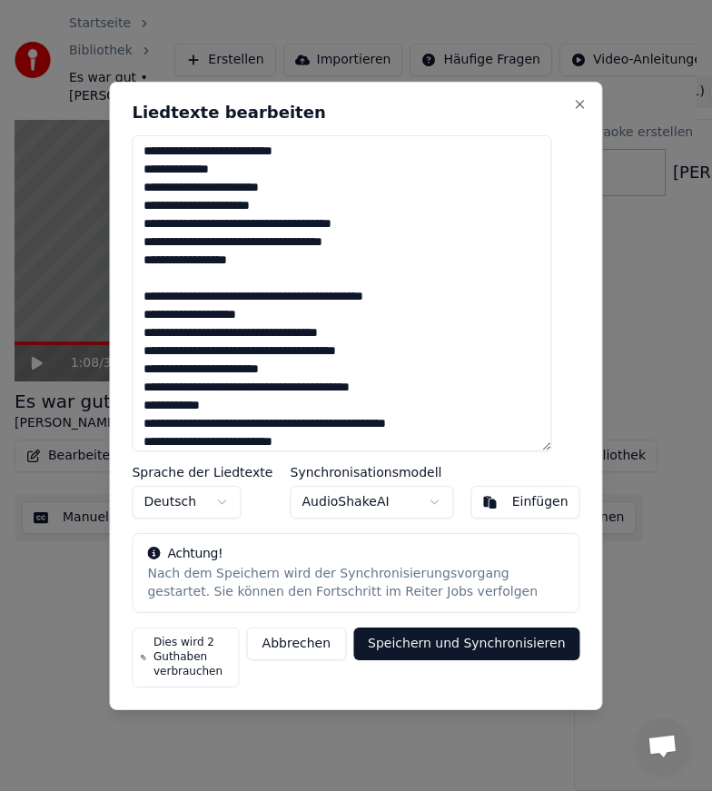
drag, startPoint x: 262, startPoint y: 351, endPoint x: 155, endPoint y: 351, distance: 107.2
click at [155, 351] on textarea at bounding box center [342, 292] width 420 height 316
drag, startPoint x: 265, startPoint y: 350, endPoint x: 276, endPoint y: 353, distance: 11.5
click at [276, 353] on textarea at bounding box center [342, 292] width 420 height 316
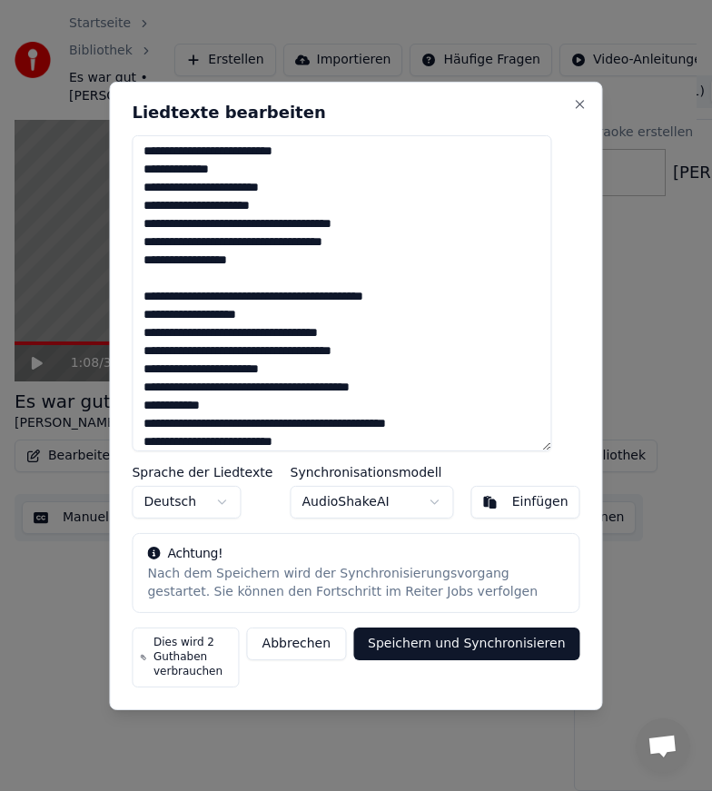
drag, startPoint x: 165, startPoint y: 369, endPoint x: 224, endPoint y: 381, distance: 60.4
click at [161, 369] on textarea at bounding box center [342, 292] width 420 height 316
click at [161, 388] on textarea at bounding box center [342, 292] width 420 height 316
drag, startPoint x: 411, startPoint y: 388, endPoint x: 421, endPoint y: 388, distance: 10.0
click at [412, 388] on textarea at bounding box center [342, 292] width 420 height 316
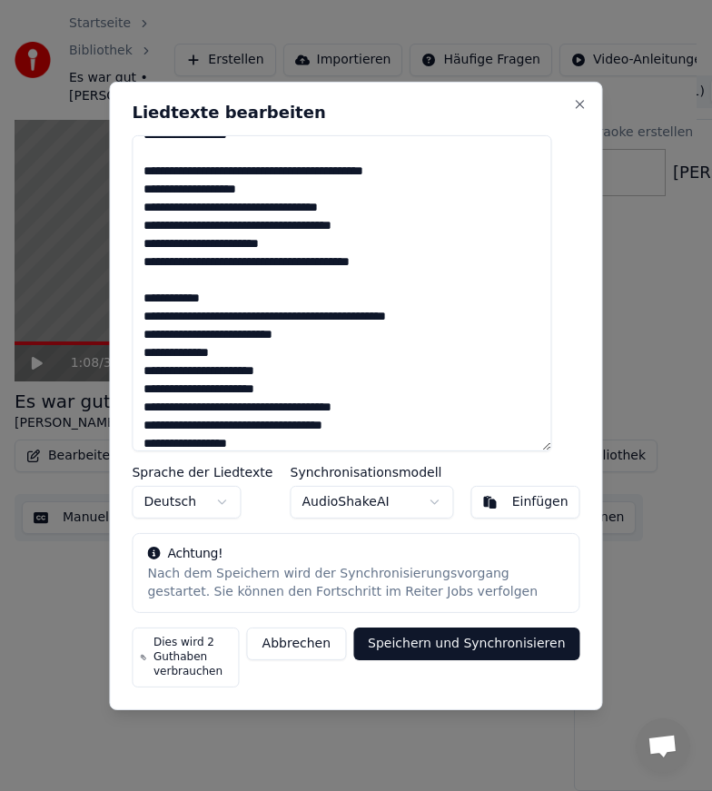
scroll to position [363, 0]
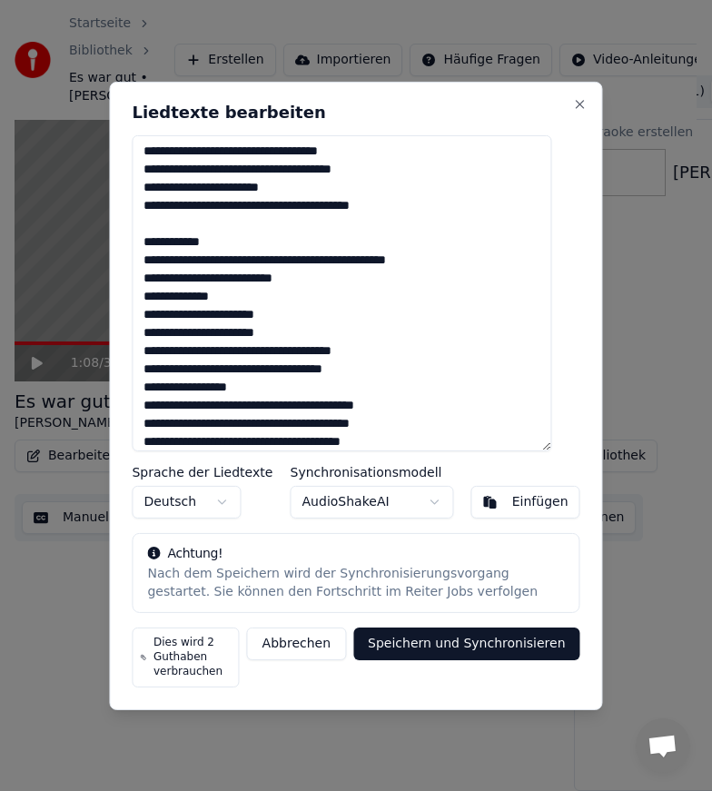
click at [448, 262] on textarea at bounding box center [342, 292] width 420 height 316
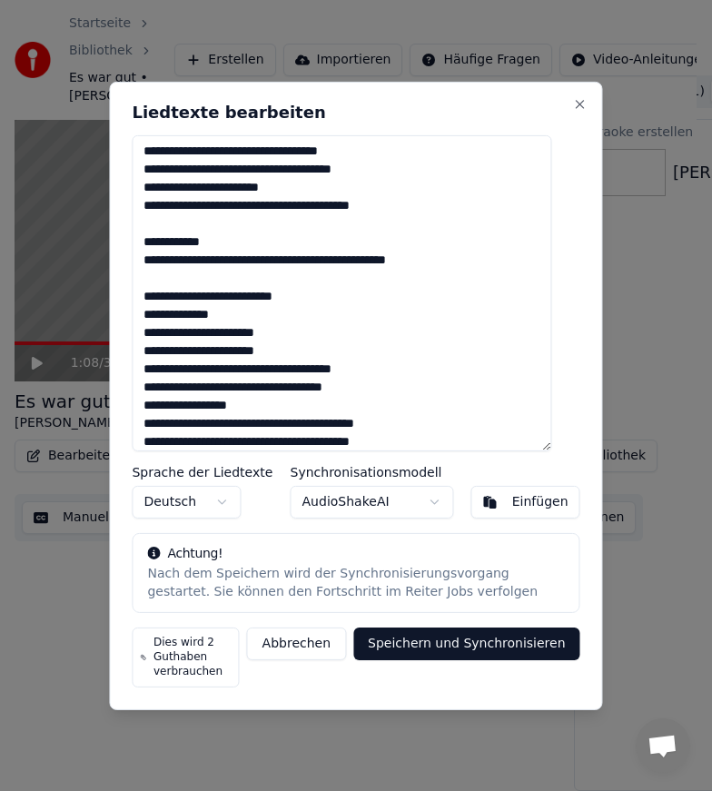
drag, startPoint x: 170, startPoint y: 298, endPoint x: 153, endPoint y: 297, distance: 16.4
click at [153, 297] on textarea at bounding box center [342, 292] width 420 height 316
click at [159, 311] on textarea at bounding box center [342, 292] width 420 height 316
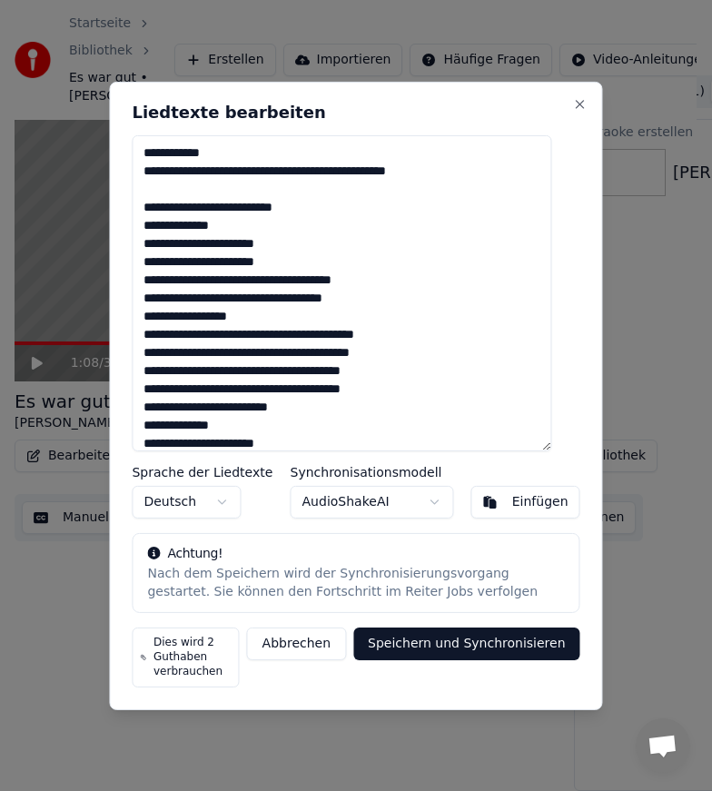
scroll to position [454, 0]
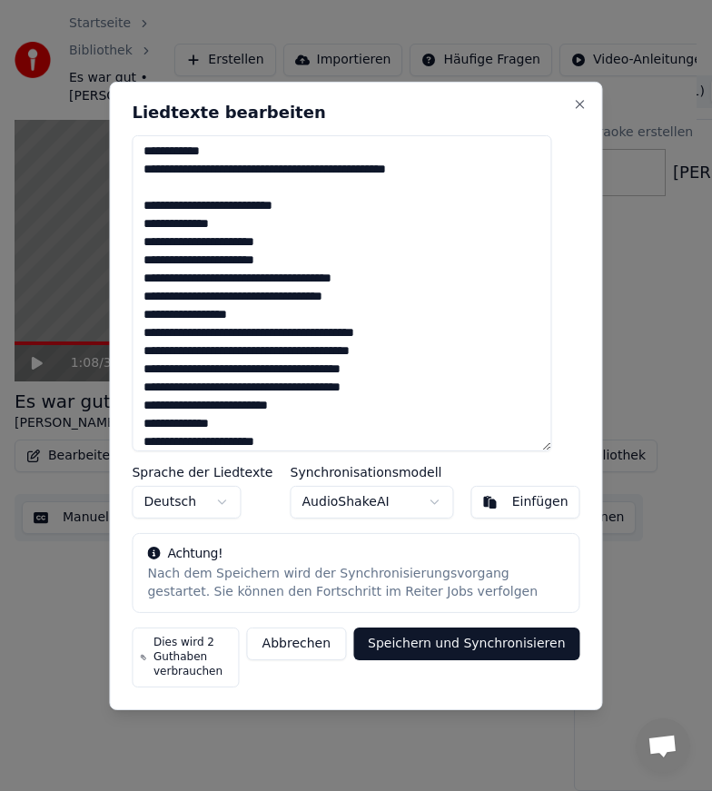
click at [239, 227] on textarea at bounding box center [342, 292] width 420 height 316
drag, startPoint x: 180, startPoint y: 242, endPoint x: 151, endPoint y: 242, distance: 29.1
click at [151, 242] on textarea at bounding box center [342, 292] width 420 height 316
drag, startPoint x: 250, startPoint y: 258, endPoint x: 266, endPoint y: 258, distance: 16.3
click at [266, 258] on textarea at bounding box center [342, 292] width 420 height 316
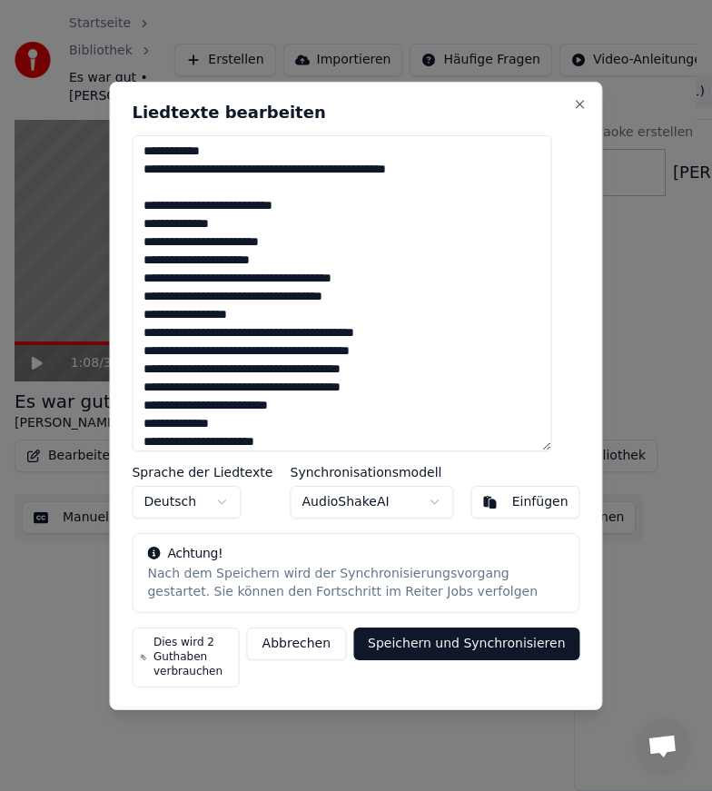
click at [157, 254] on textarea at bounding box center [342, 292] width 420 height 316
click at [161, 277] on textarea at bounding box center [342, 292] width 420 height 316
drag, startPoint x: 231, startPoint y: 297, endPoint x: 155, endPoint y: 293, distance: 75.5
click at [155, 293] on textarea at bounding box center [342, 292] width 420 height 316
click at [161, 315] on textarea at bounding box center [342, 292] width 420 height 316
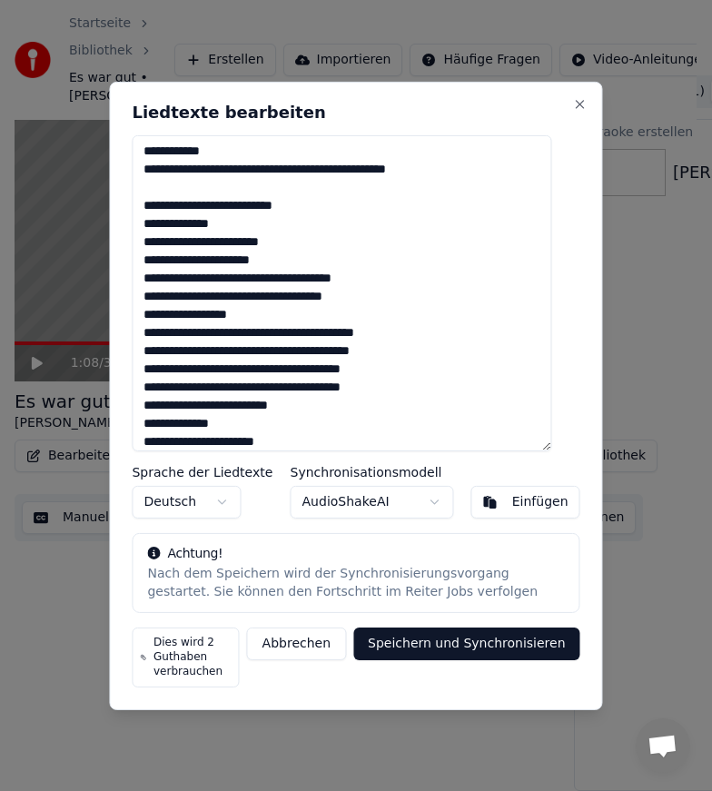
click at [372, 307] on textarea at bounding box center [342, 292] width 420 height 316
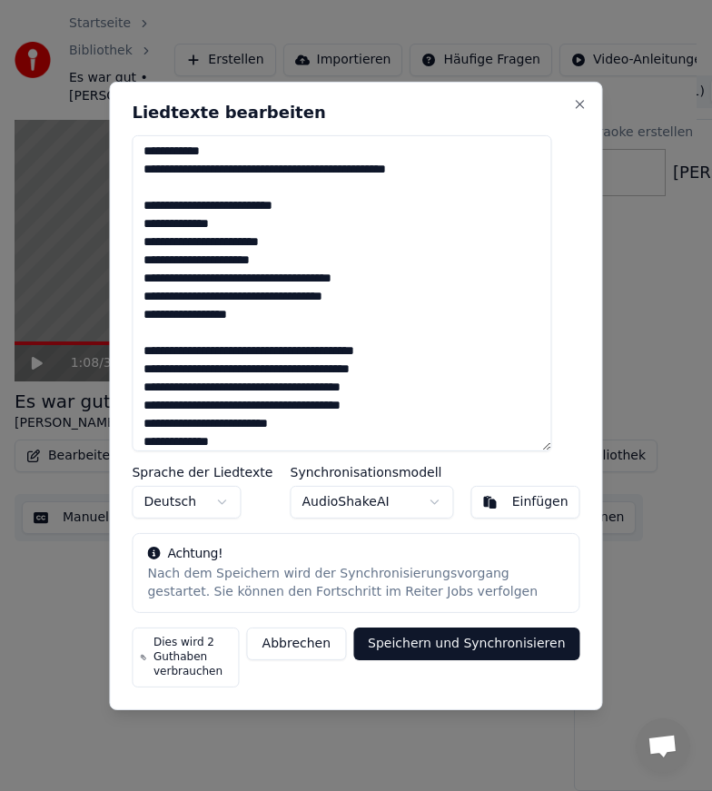
click at [423, 354] on textarea at bounding box center [342, 292] width 420 height 316
drag, startPoint x: 281, startPoint y: 348, endPoint x: 149, endPoint y: 349, distance: 131.7
click at [149, 349] on textarea at bounding box center [342, 292] width 420 height 316
click at [413, 404] on textarea at bounding box center [342, 292] width 420 height 316
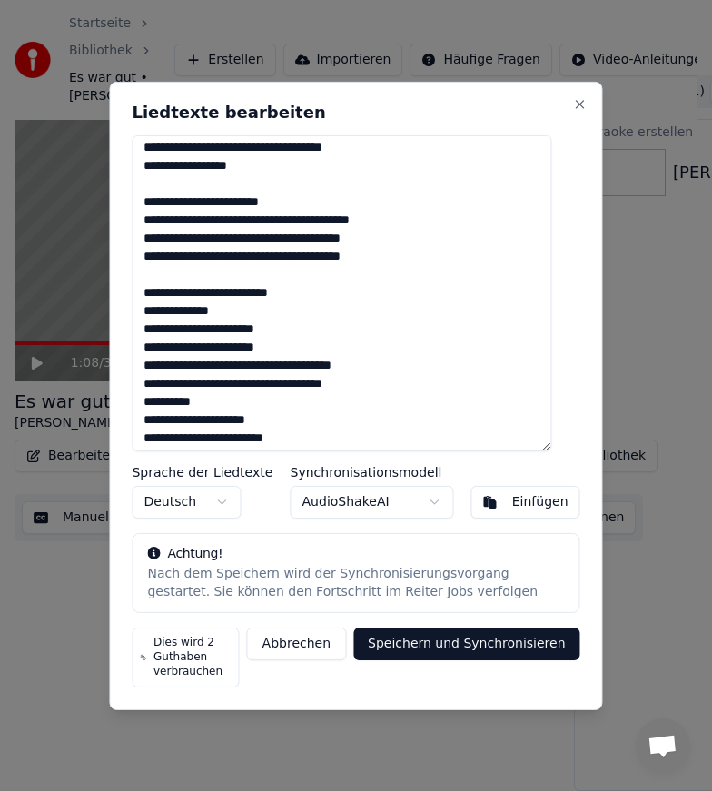
scroll to position [608, 0]
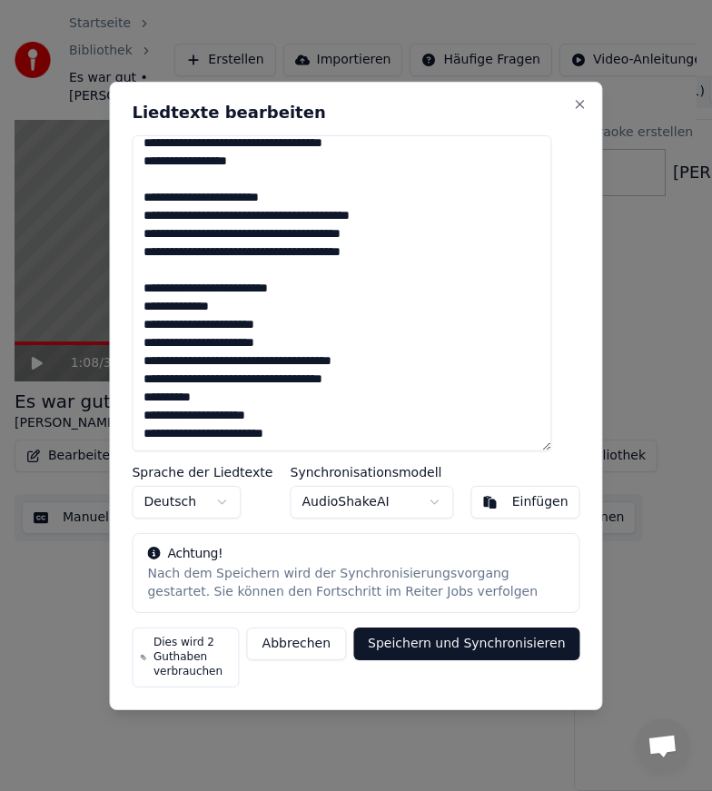
click at [174, 291] on textarea at bounding box center [342, 292] width 420 height 316
drag, startPoint x: 191, startPoint y: 286, endPoint x: 209, endPoint y: 288, distance: 18.3
click at [209, 288] on textarea at bounding box center [342, 292] width 420 height 316
click at [157, 303] on textarea at bounding box center [342, 292] width 420 height 316
drag, startPoint x: 180, startPoint y: 322, endPoint x: 156, endPoint y: 322, distance: 23.6
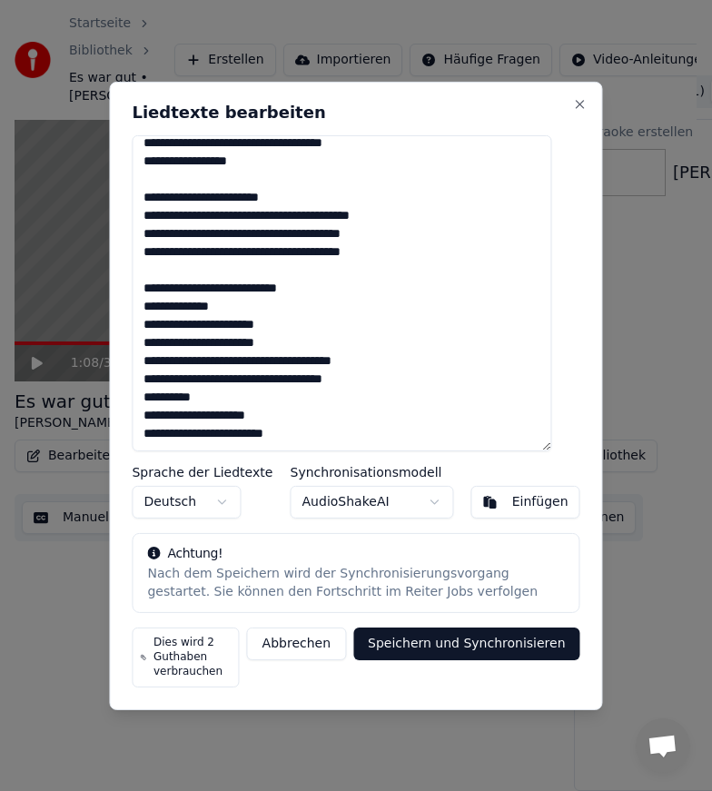
click at [156, 322] on textarea at bounding box center [342, 292] width 420 height 316
drag, startPoint x: 252, startPoint y: 340, endPoint x: 266, endPoint y: 345, distance: 15.5
click at [266, 345] on textarea at bounding box center [342, 292] width 420 height 316
click at [158, 343] on textarea at bounding box center [342, 292] width 420 height 316
drag, startPoint x: 165, startPoint y: 361, endPoint x: 154, endPoint y: 361, distance: 10.9
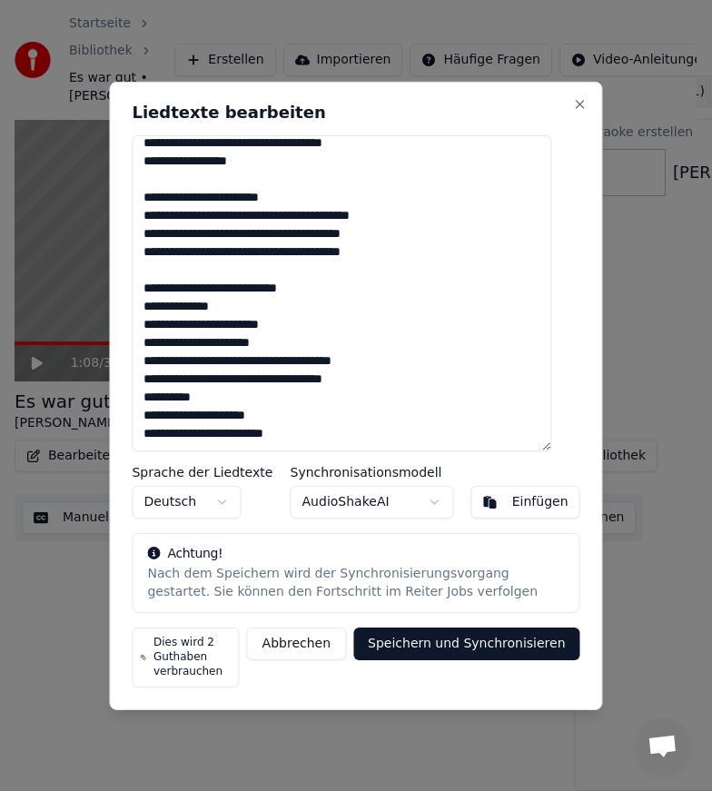
click at [154, 361] on textarea at bounding box center [342, 292] width 420 height 316
click at [159, 378] on textarea at bounding box center [342, 292] width 420 height 316
click at [379, 381] on textarea at bounding box center [342, 292] width 420 height 316
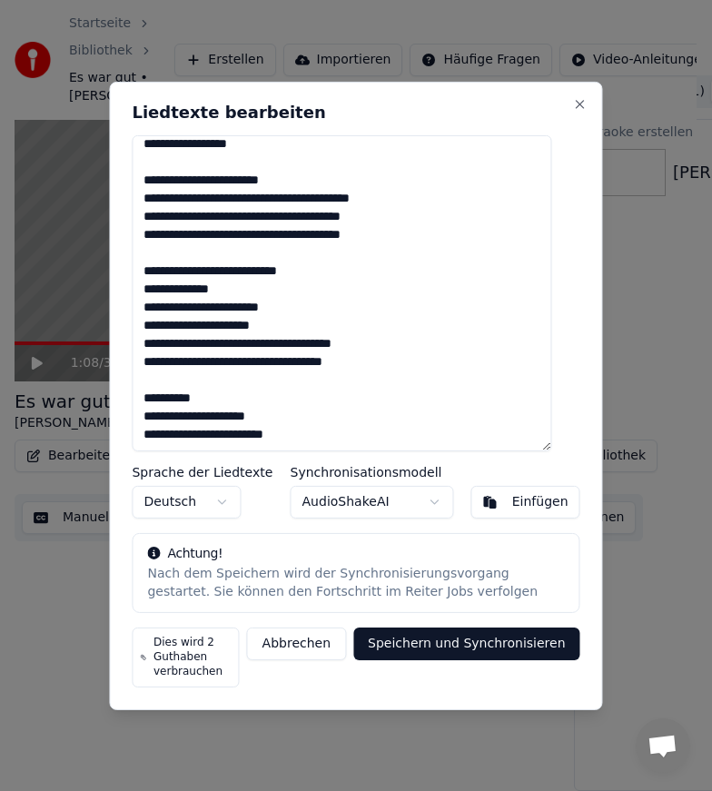
scroll to position [626, 0]
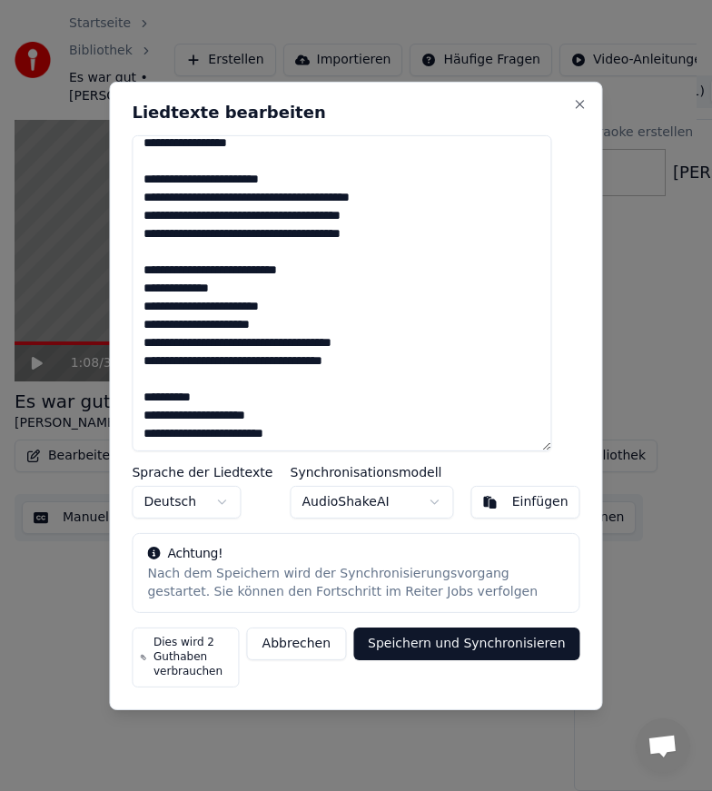
click at [358, 419] on textarea at bounding box center [342, 292] width 420 height 316
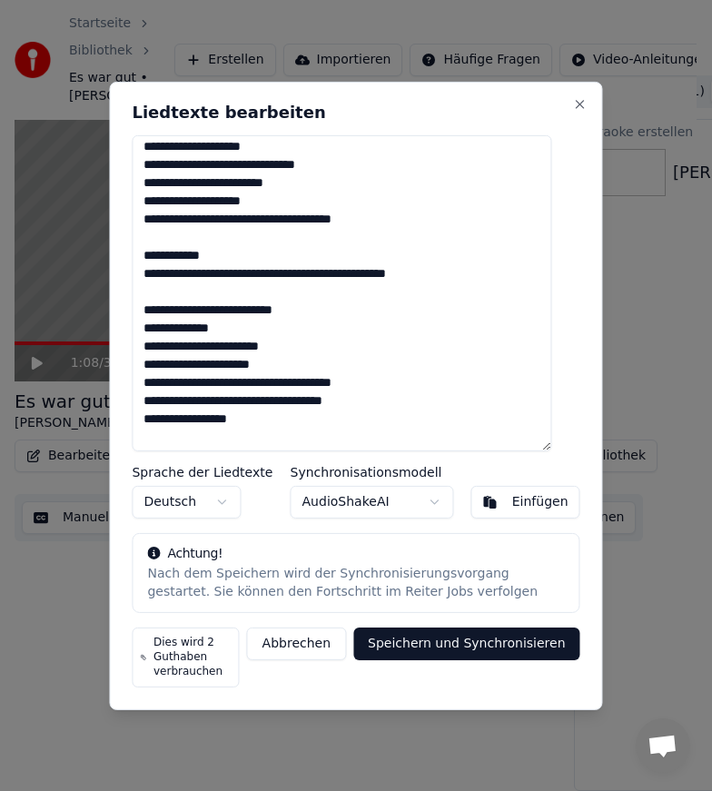
scroll to position [0, 0]
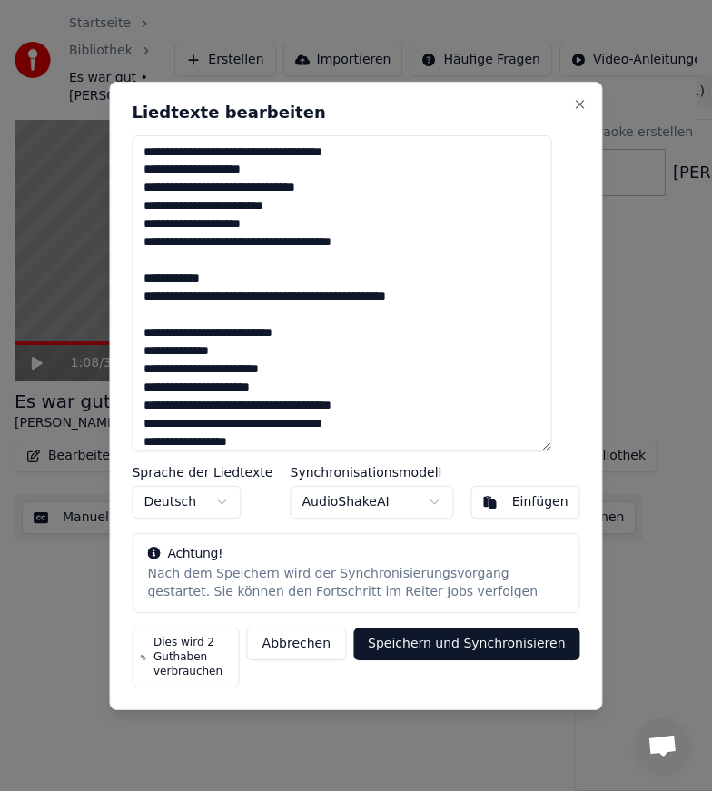
click at [260, 390] on textarea at bounding box center [342, 292] width 420 height 316
click at [286, 279] on textarea at bounding box center [342, 292] width 420 height 316
click at [326, 383] on textarea at bounding box center [342, 292] width 420 height 316
click at [438, 388] on textarea at bounding box center [342, 292] width 420 height 316
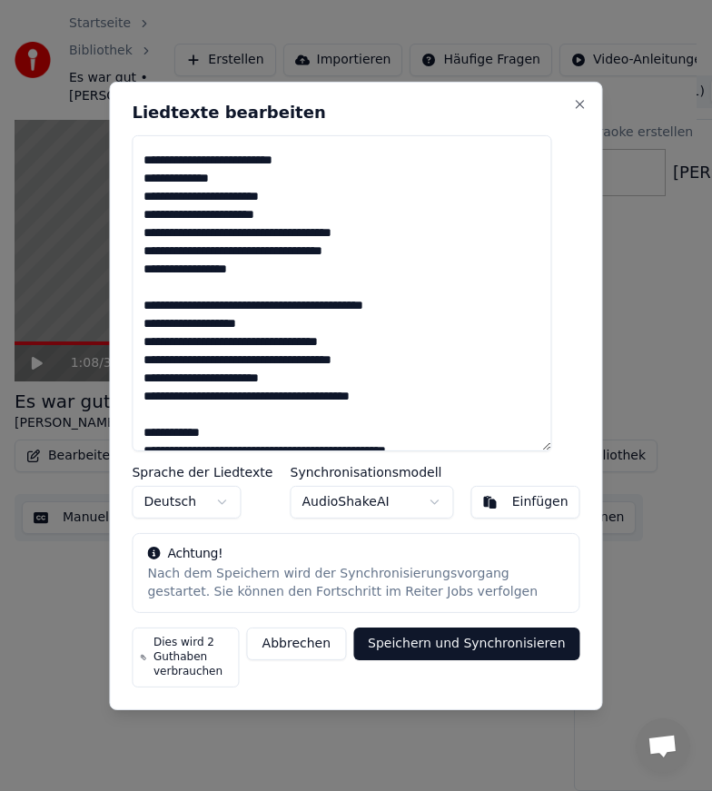
scroll to position [182, 0]
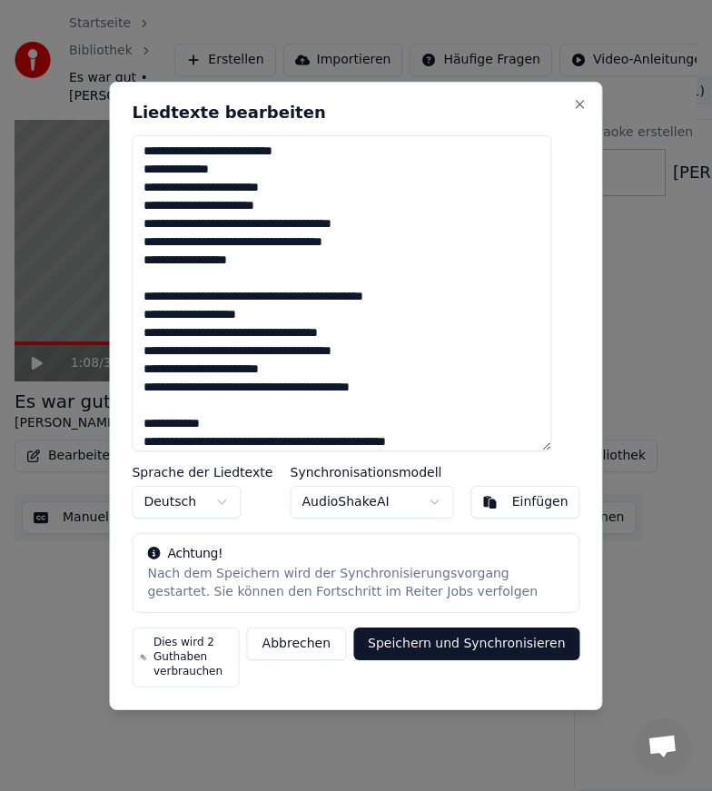
click at [160, 349] on textarea at bounding box center [342, 292] width 420 height 316
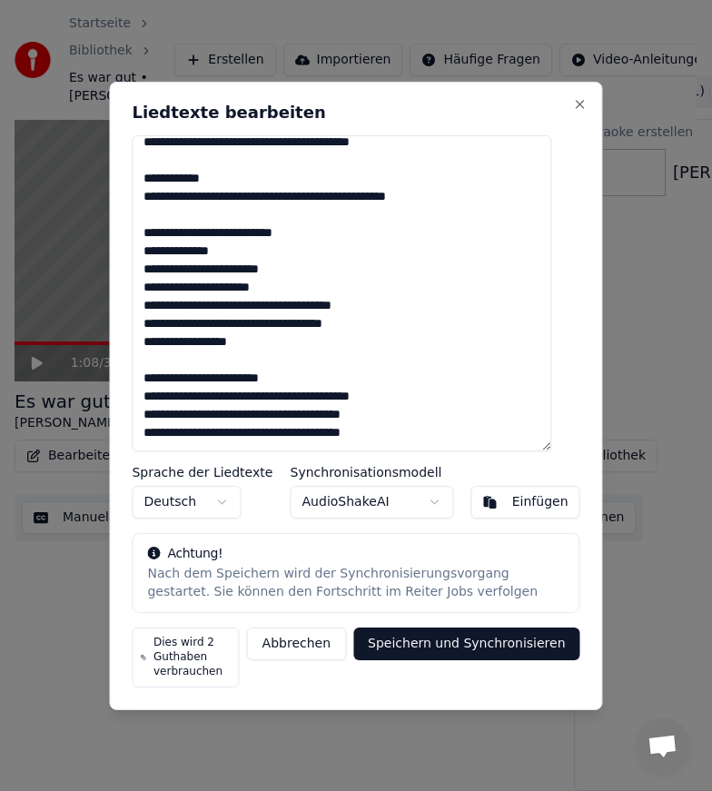
scroll to position [454, 0]
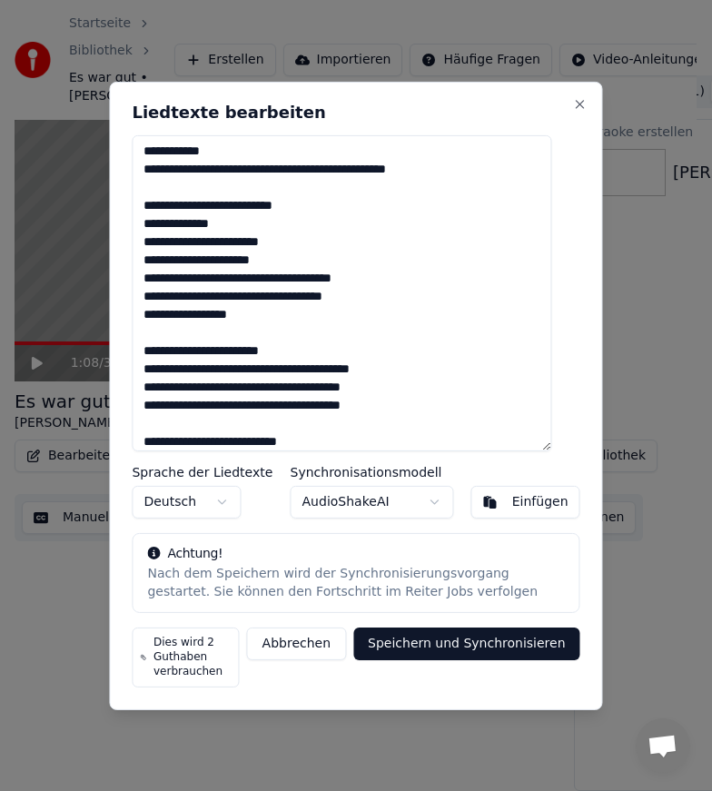
click at [260, 261] on textarea at bounding box center [342, 292] width 420 height 316
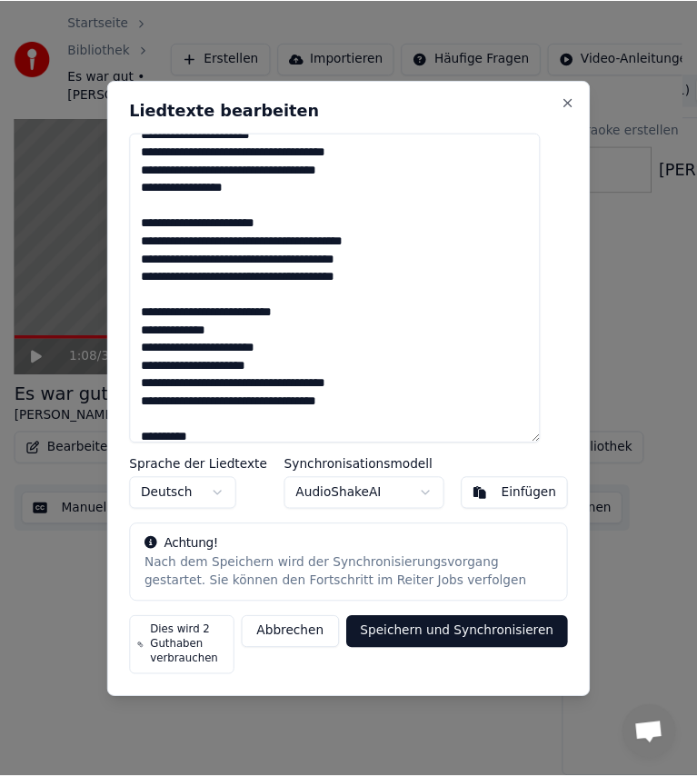
scroll to position [626, 0]
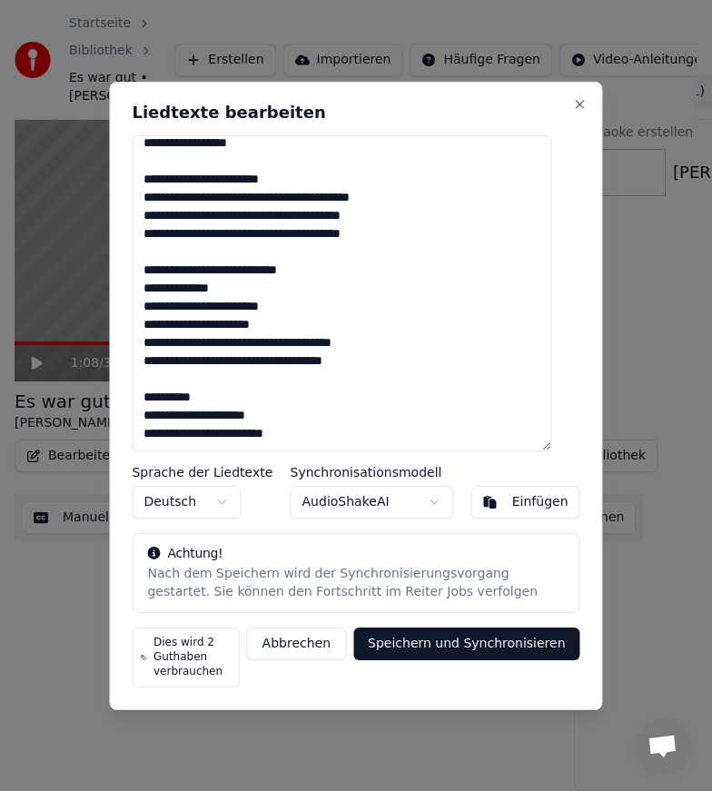
click at [258, 325] on textarea at bounding box center [342, 292] width 420 height 316
click at [258, 323] on textarea at bounding box center [342, 292] width 420 height 316
click at [261, 322] on textarea at bounding box center [342, 292] width 420 height 316
click at [153, 177] on textarea at bounding box center [342, 292] width 420 height 316
click at [323, 428] on textarea at bounding box center [342, 292] width 420 height 316
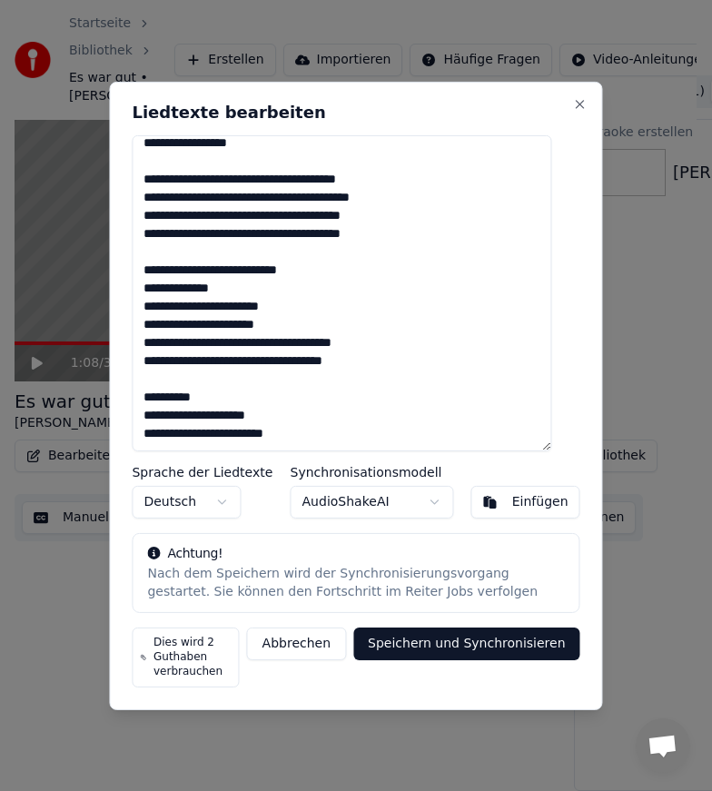
type textarea "**********"
click at [441, 640] on button "Speichern und Synchronisieren" at bounding box center [466, 644] width 227 height 33
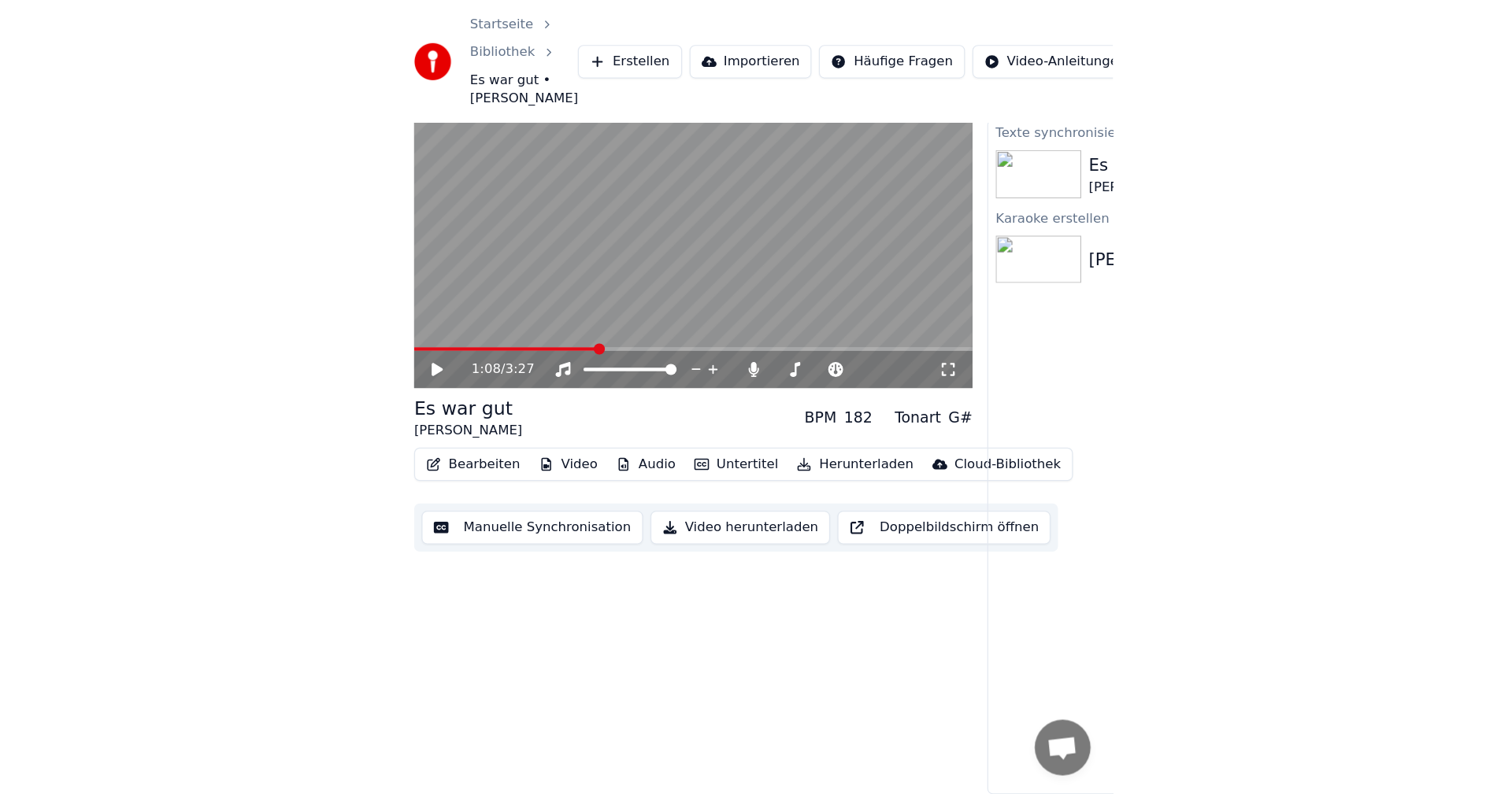
scroll to position [0, 0]
